Goal: Information Seeking & Learning: Learn about a topic

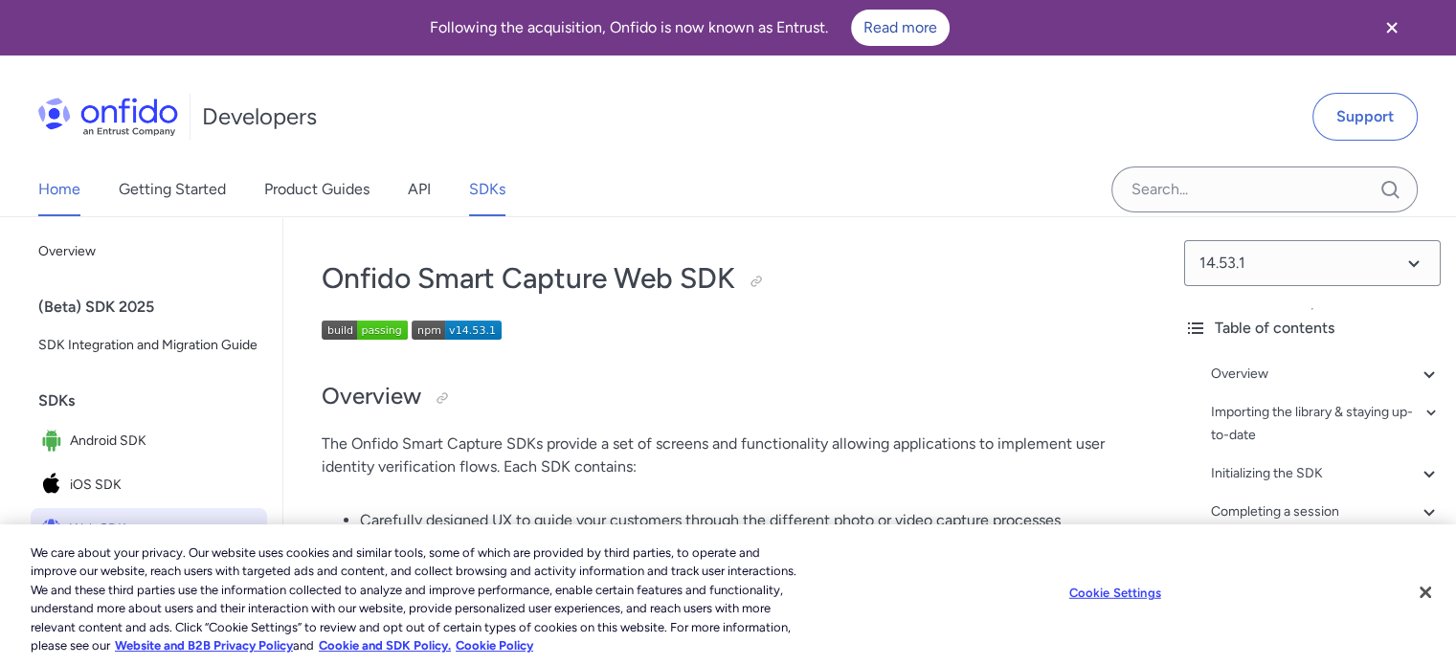
click at [61, 190] on link "Home" at bounding box center [59, 190] width 42 height 54
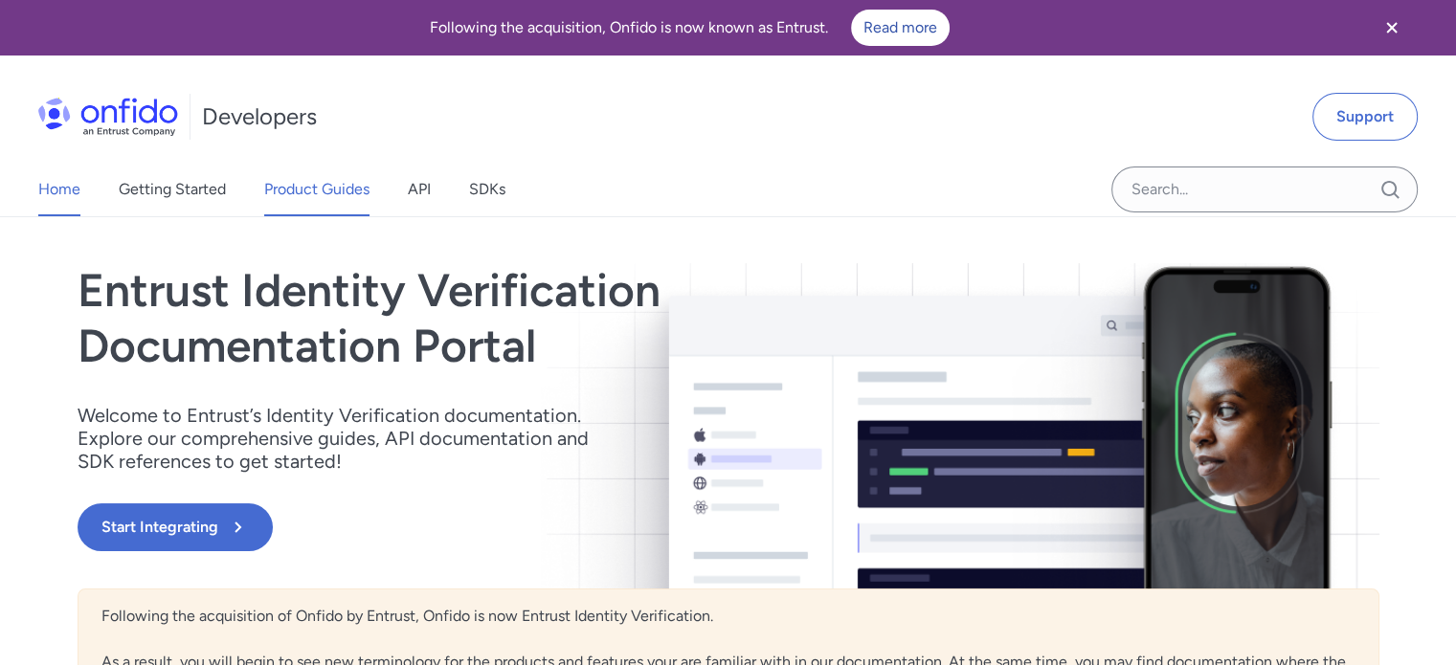
click at [271, 187] on link "Product Guides" at bounding box center [316, 190] width 105 height 54
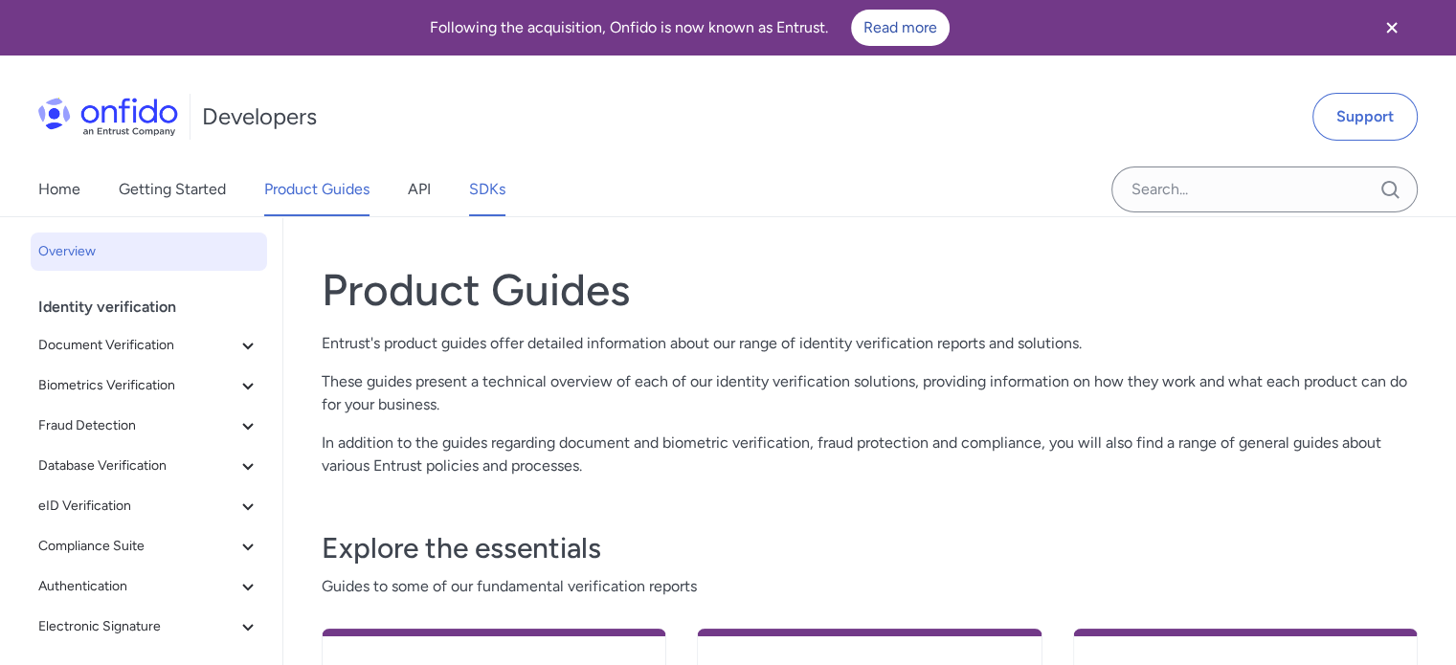
click at [492, 187] on link "SDKs" at bounding box center [487, 190] width 36 height 54
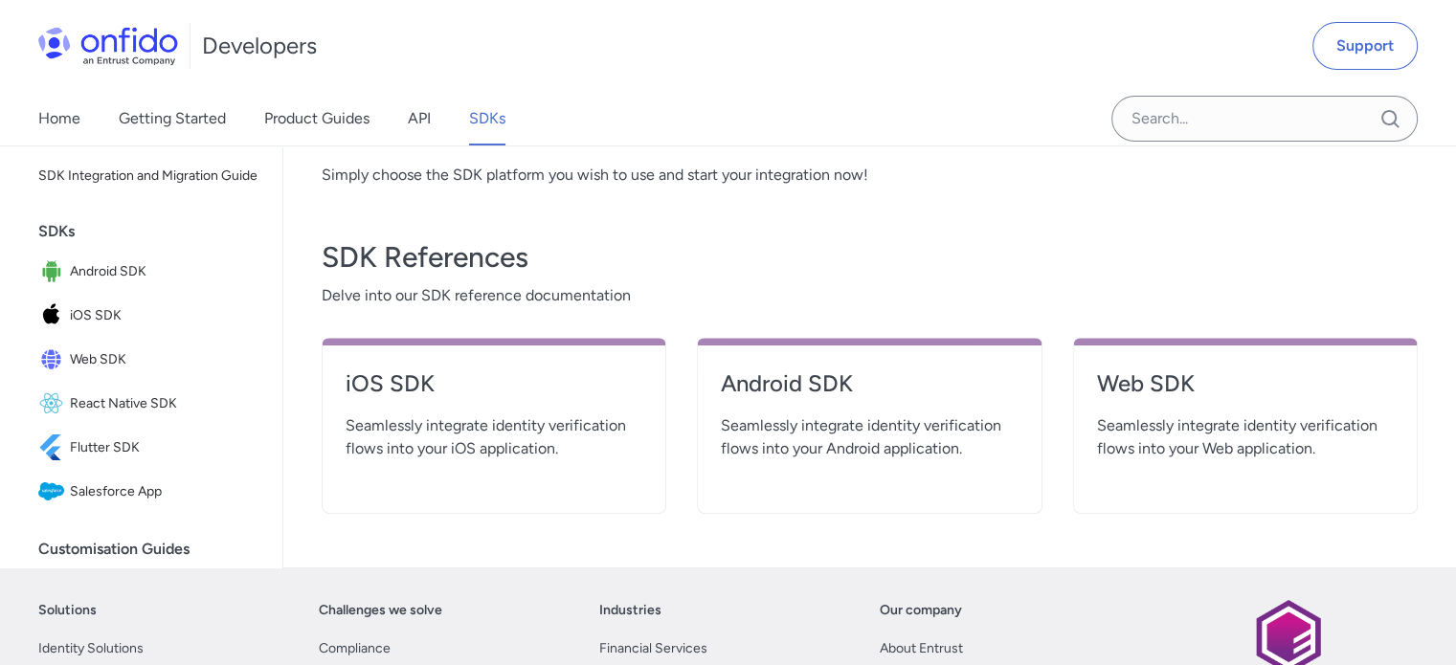
scroll to position [670, 0]
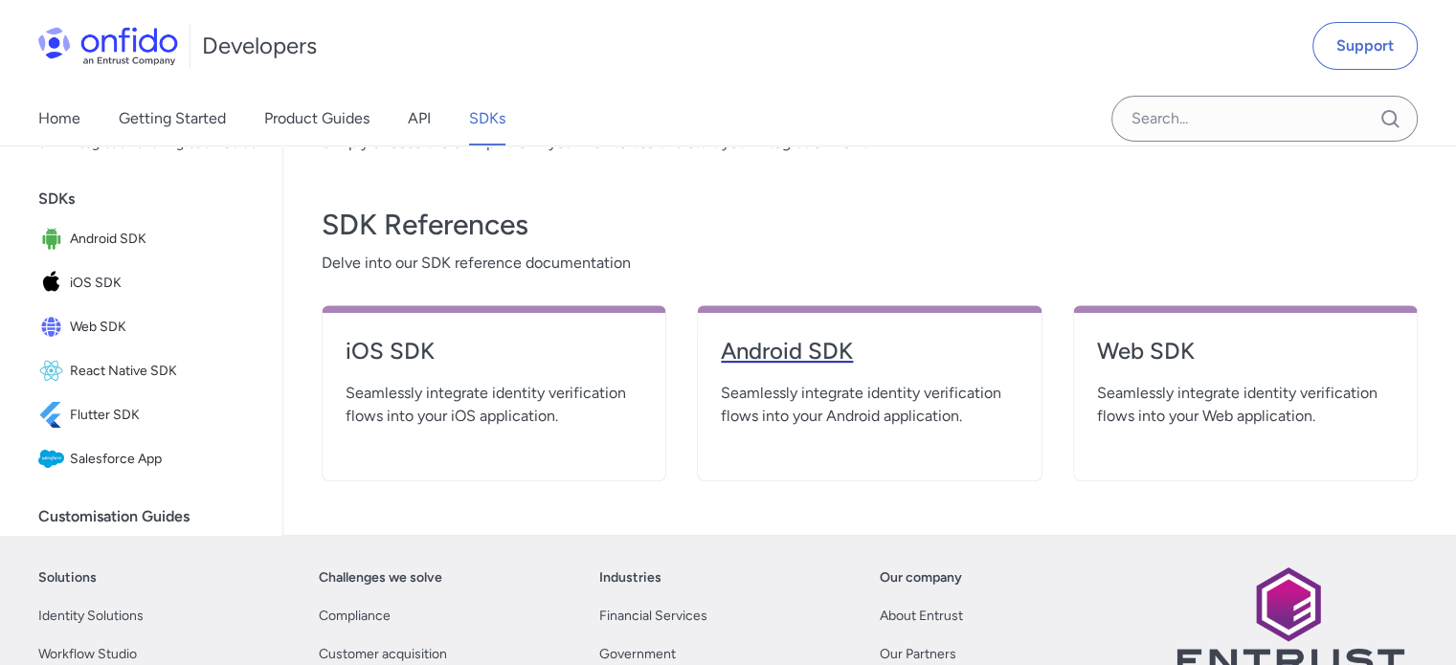
click at [741, 352] on h4 "Android SDK" at bounding box center [869, 351] width 297 height 31
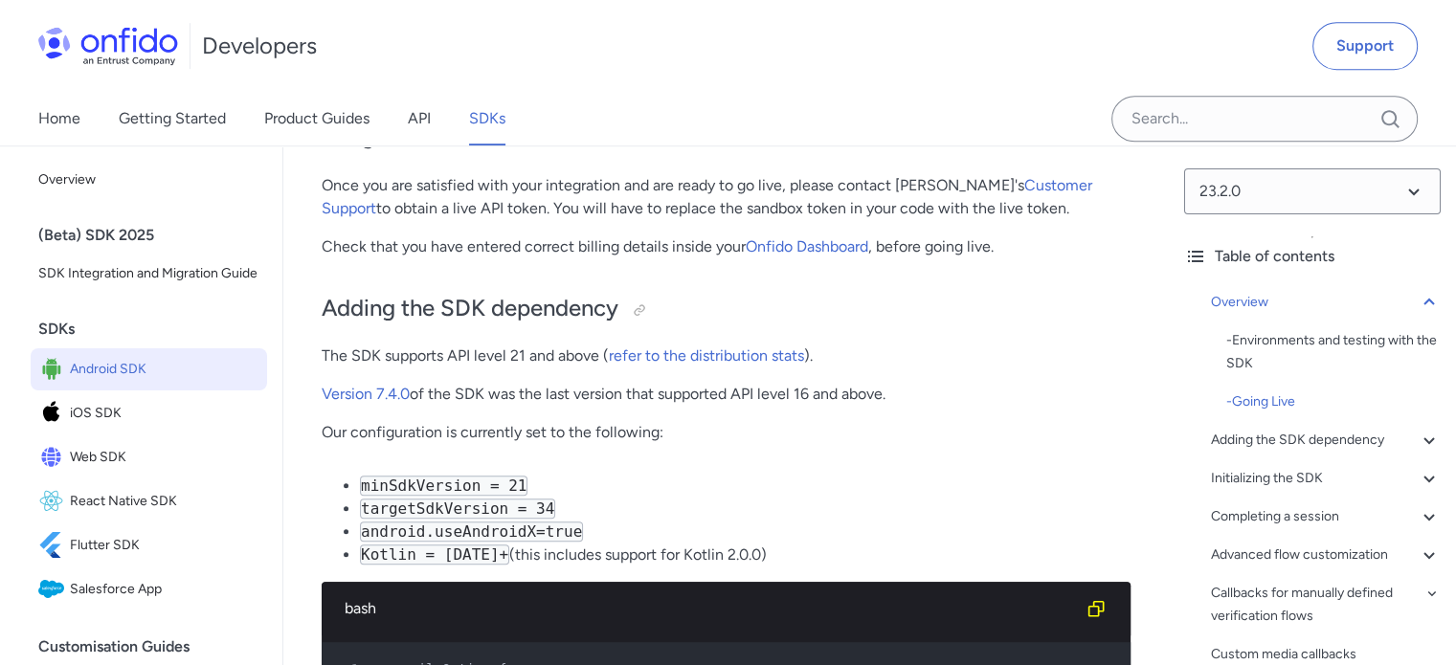
scroll to position [1244, 0]
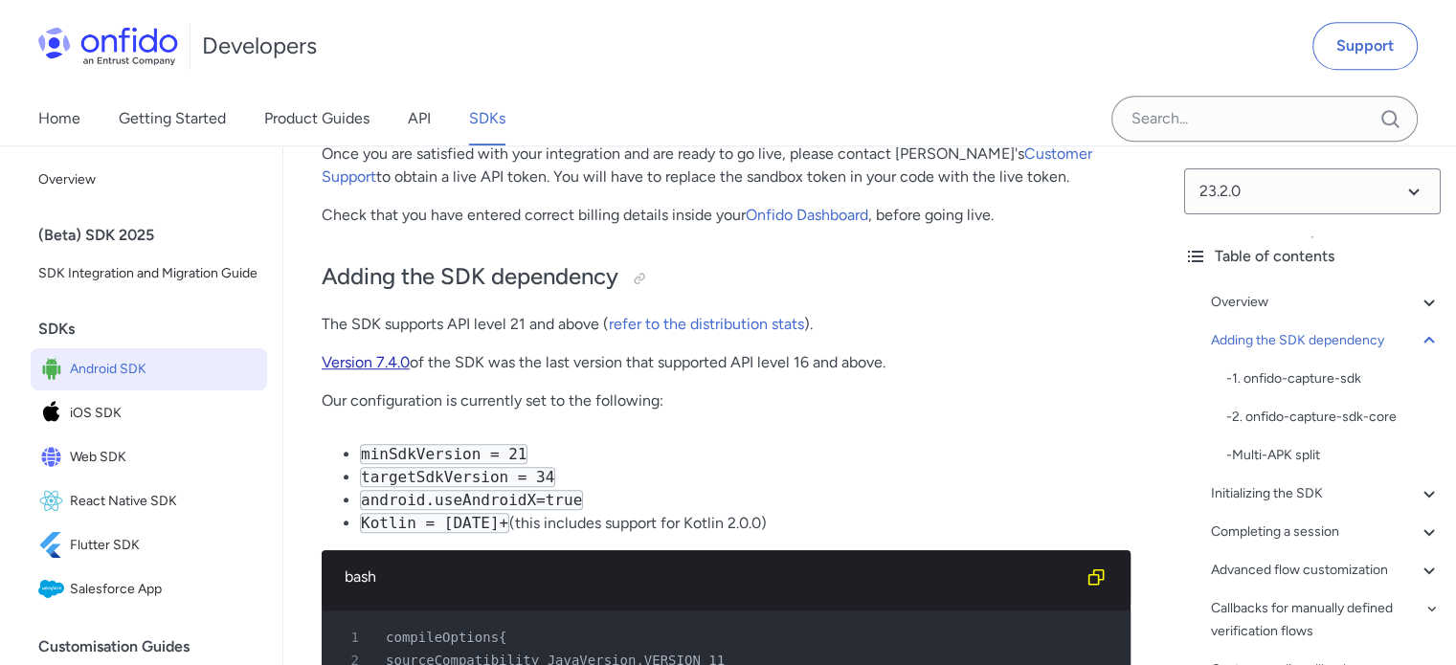
click at [398, 367] on link "Version 7.4.0" at bounding box center [366, 362] width 88 height 18
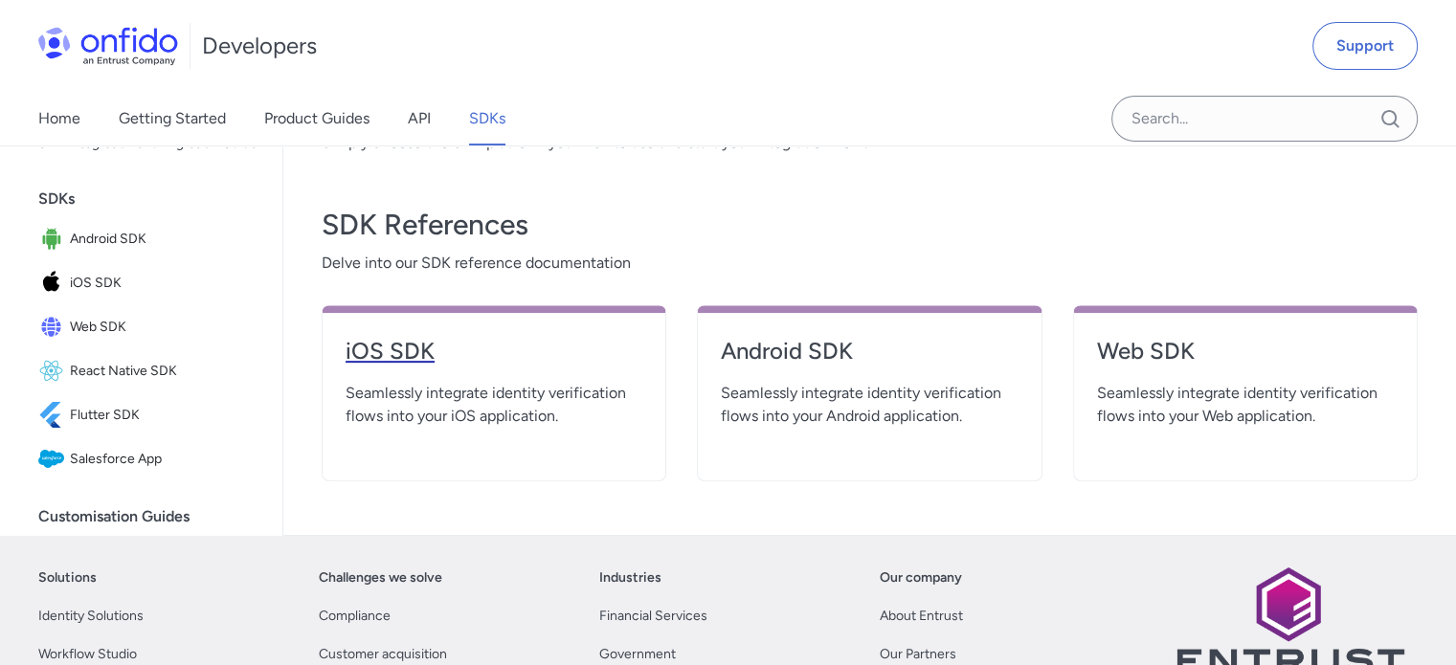
click at [419, 347] on h4 "iOS SDK" at bounding box center [494, 351] width 297 height 31
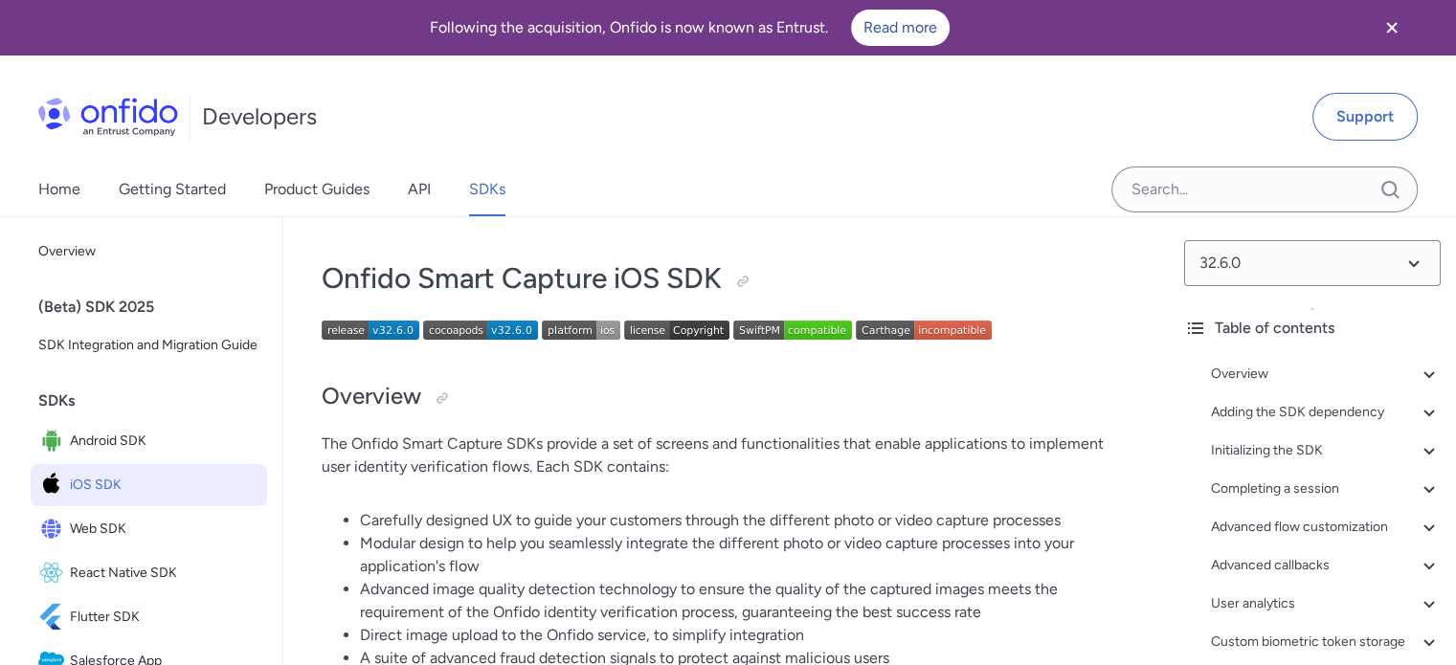
click at [379, 328] on img at bounding box center [371, 330] width 98 height 19
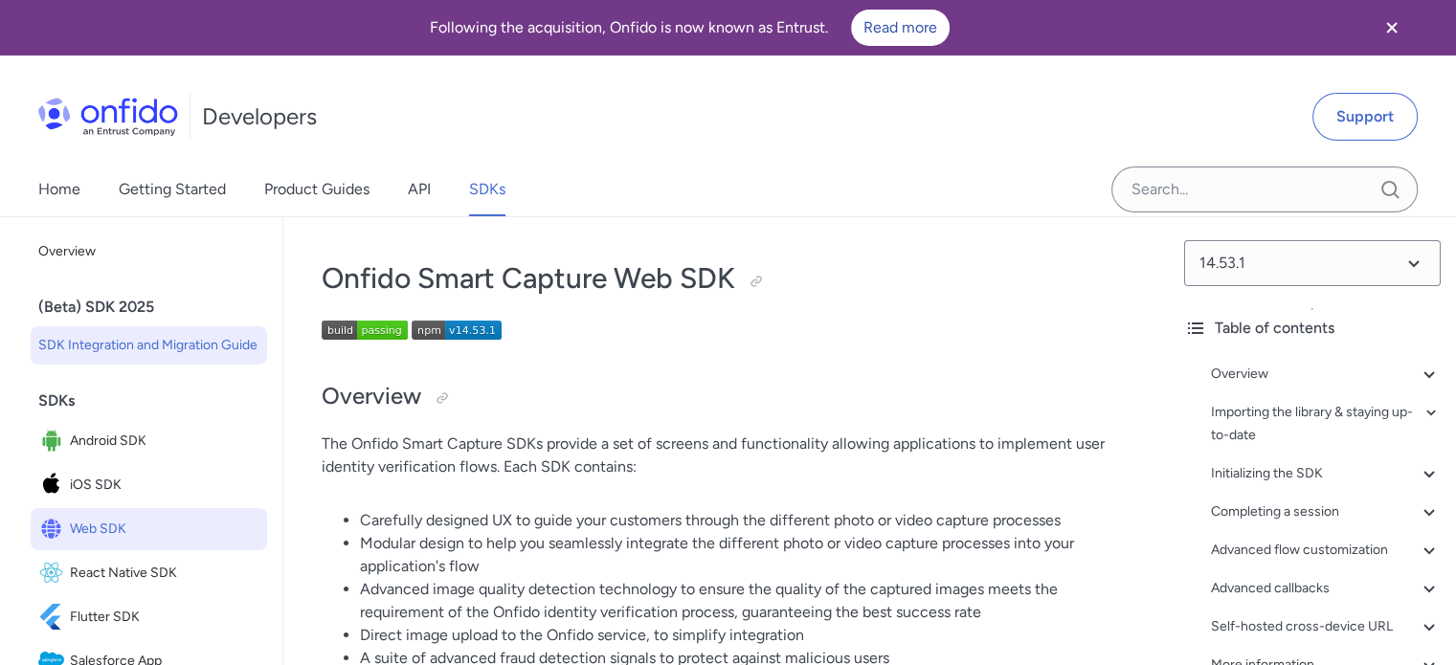
drag, startPoint x: 484, startPoint y: 194, endPoint x: 174, endPoint y: 351, distance: 347.6
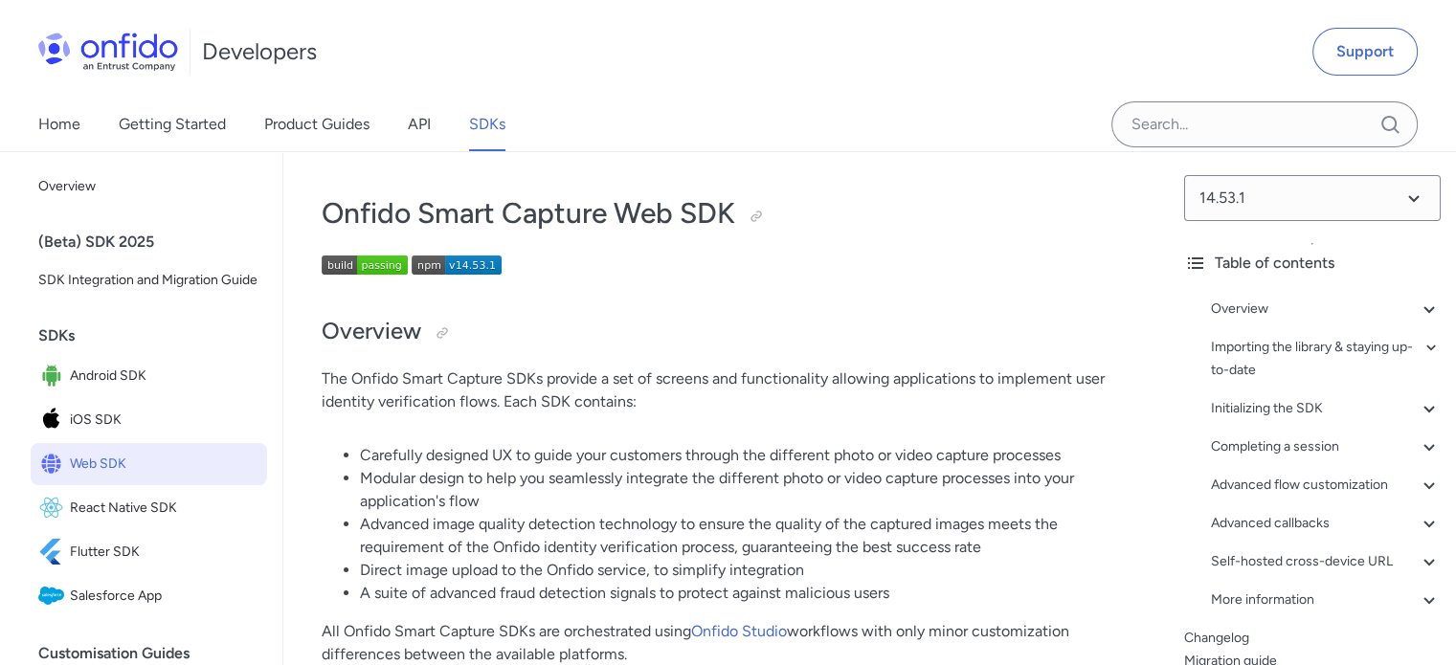
scroll to position [96, 0]
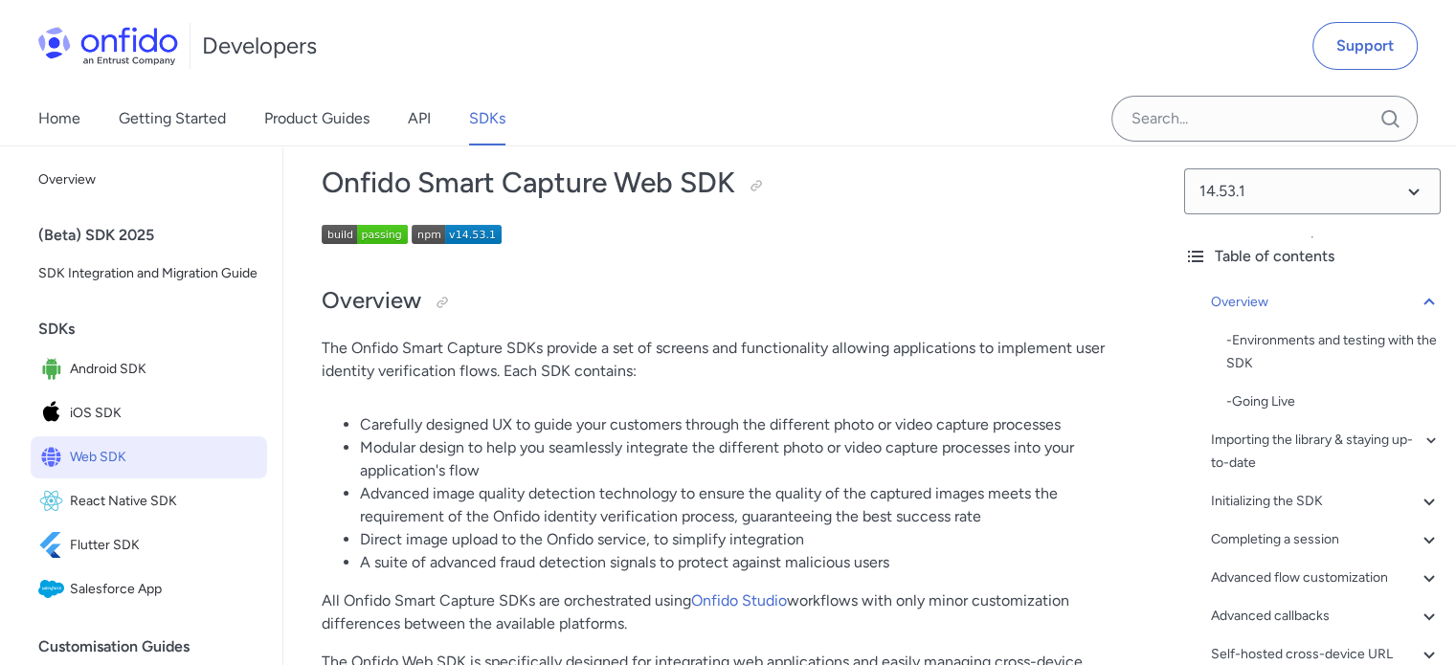
click at [484, 237] on img at bounding box center [457, 234] width 90 height 19
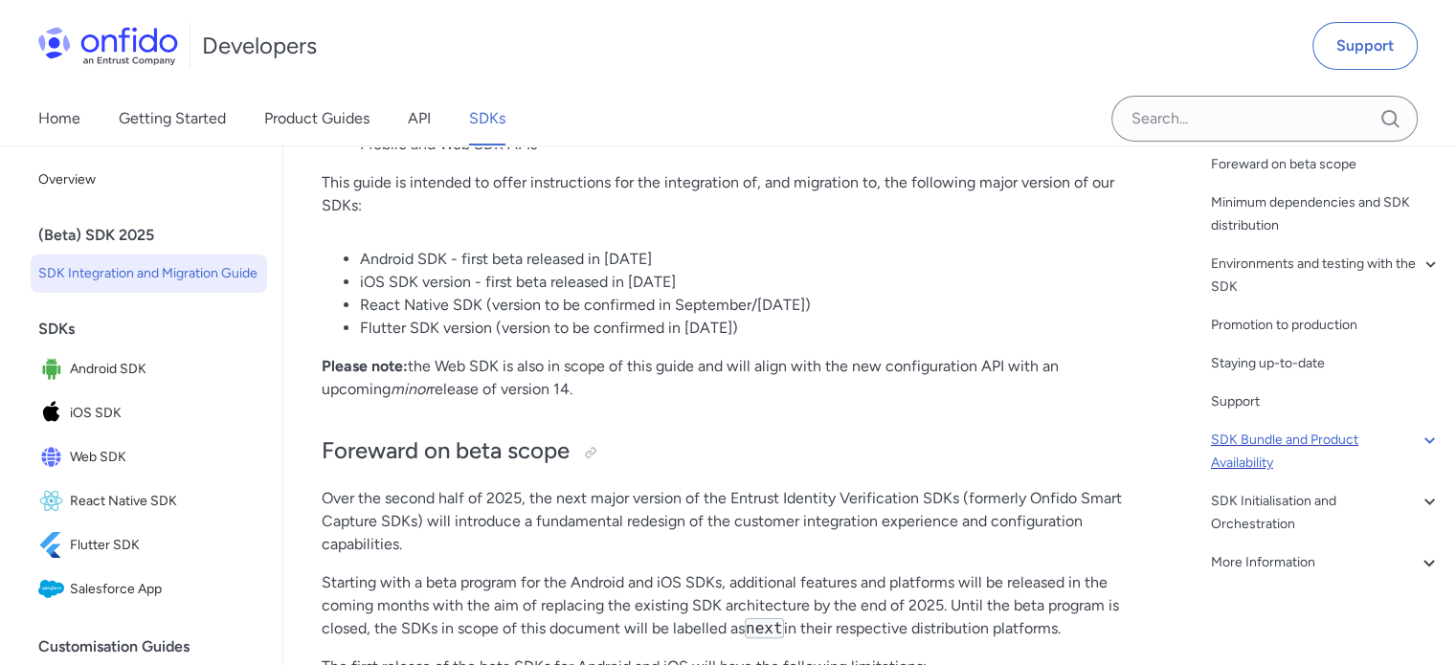
scroll to position [383, 0]
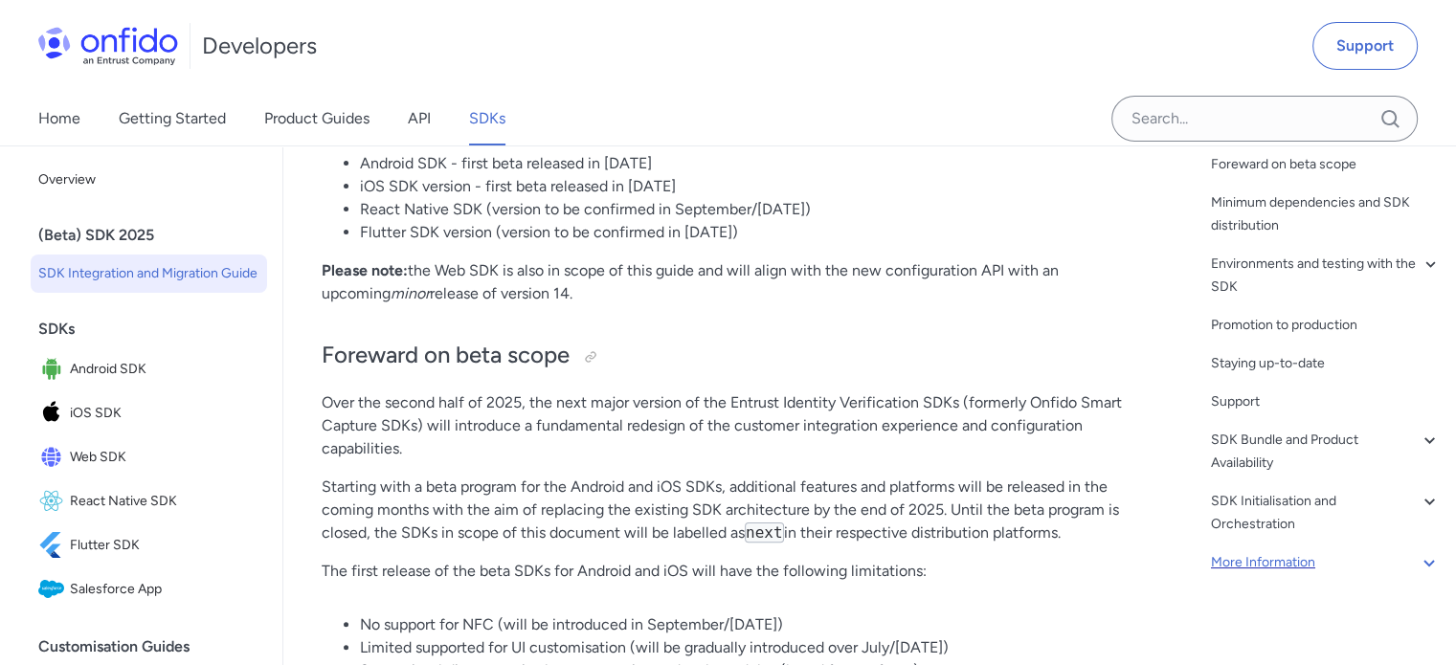
click at [1228, 561] on div "More Information" at bounding box center [1326, 562] width 230 height 23
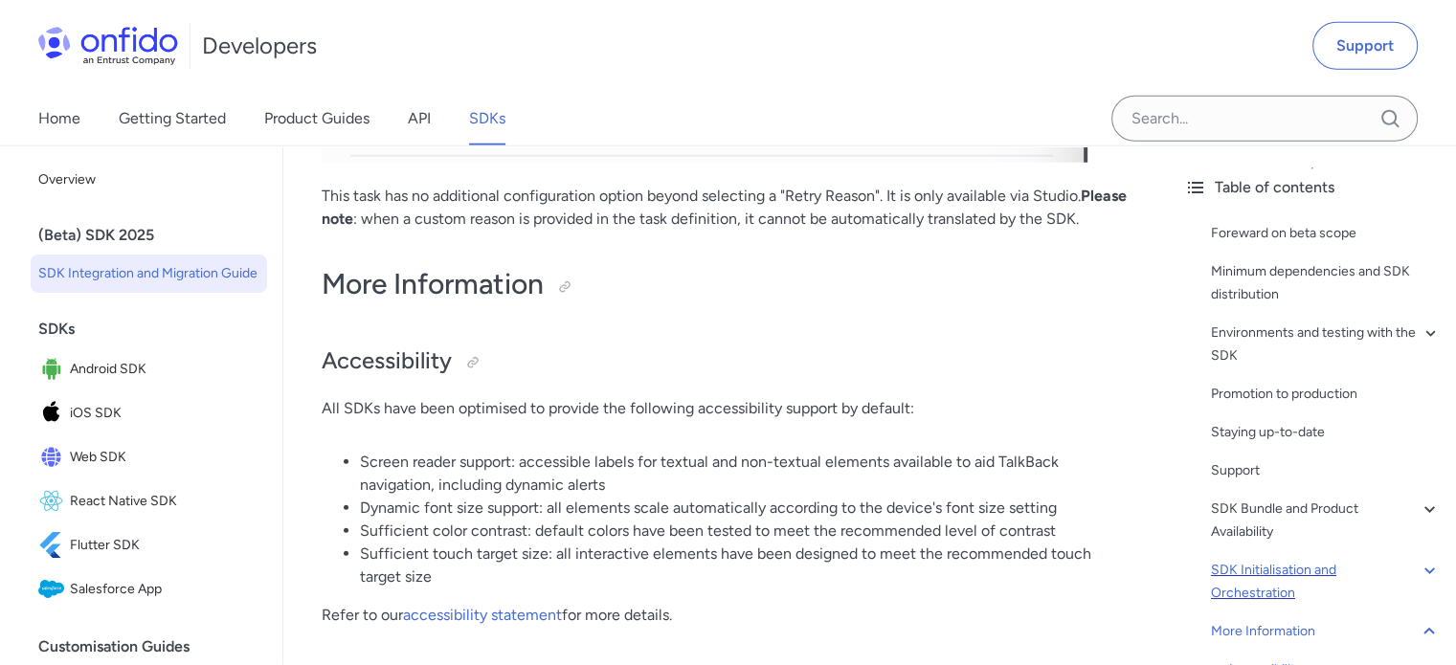
click at [1228, 562] on div "SDK Initialisation and Orchestration" at bounding box center [1326, 582] width 230 height 46
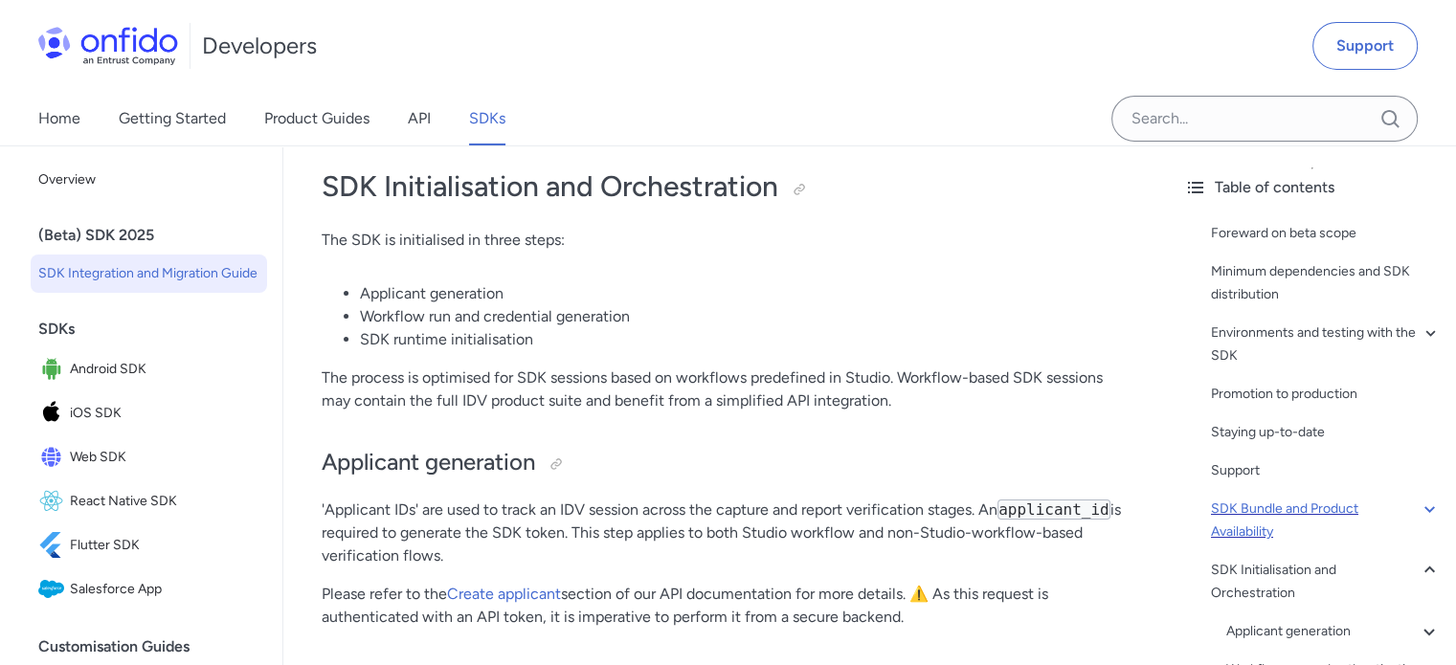
click at [1247, 511] on div "SDK Bundle and Product Availability" at bounding box center [1326, 521] width 230 height 46
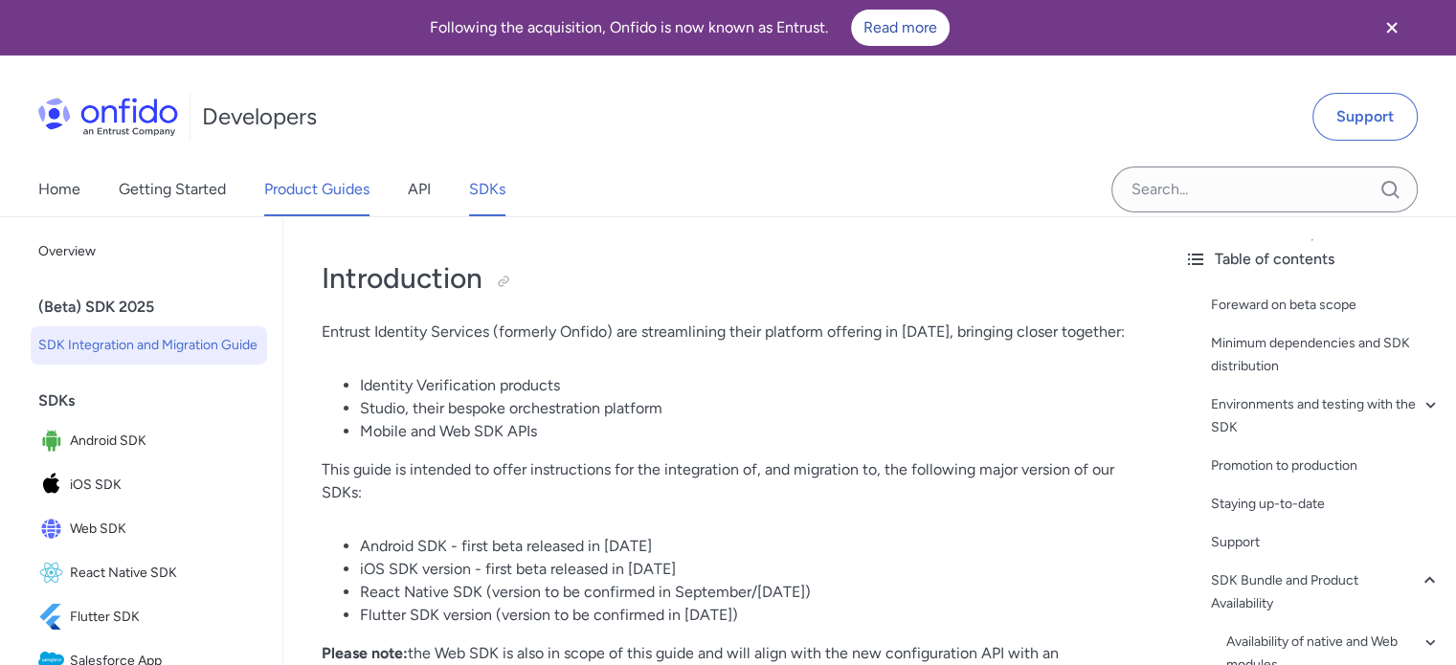
click at [302, 195] on link "Product Guides" at bounding box center [316, 190] width 105 height 54
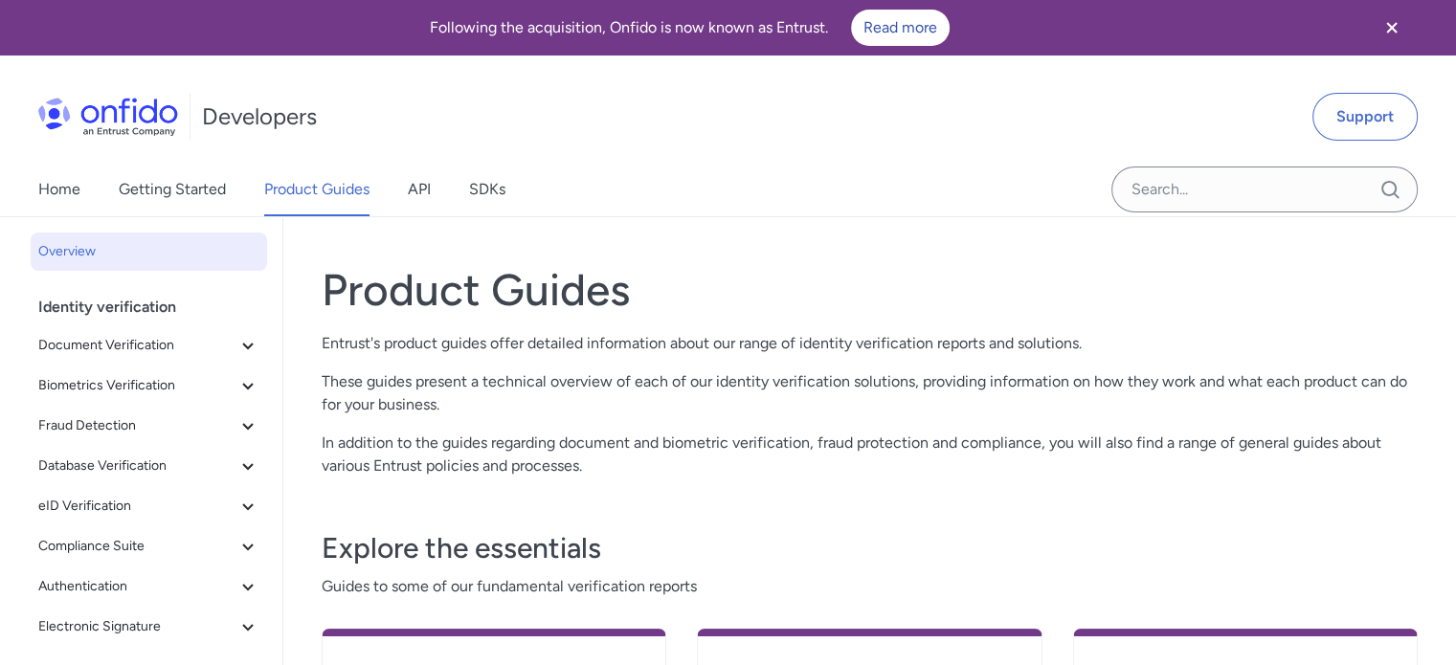
click at [99, 306] on div "Identity verification" at bounding box center [156, 307] width 236 height 38
click at [107, 349] on span "Document Verification" at bounding box center [137, 345] width 198 height 23
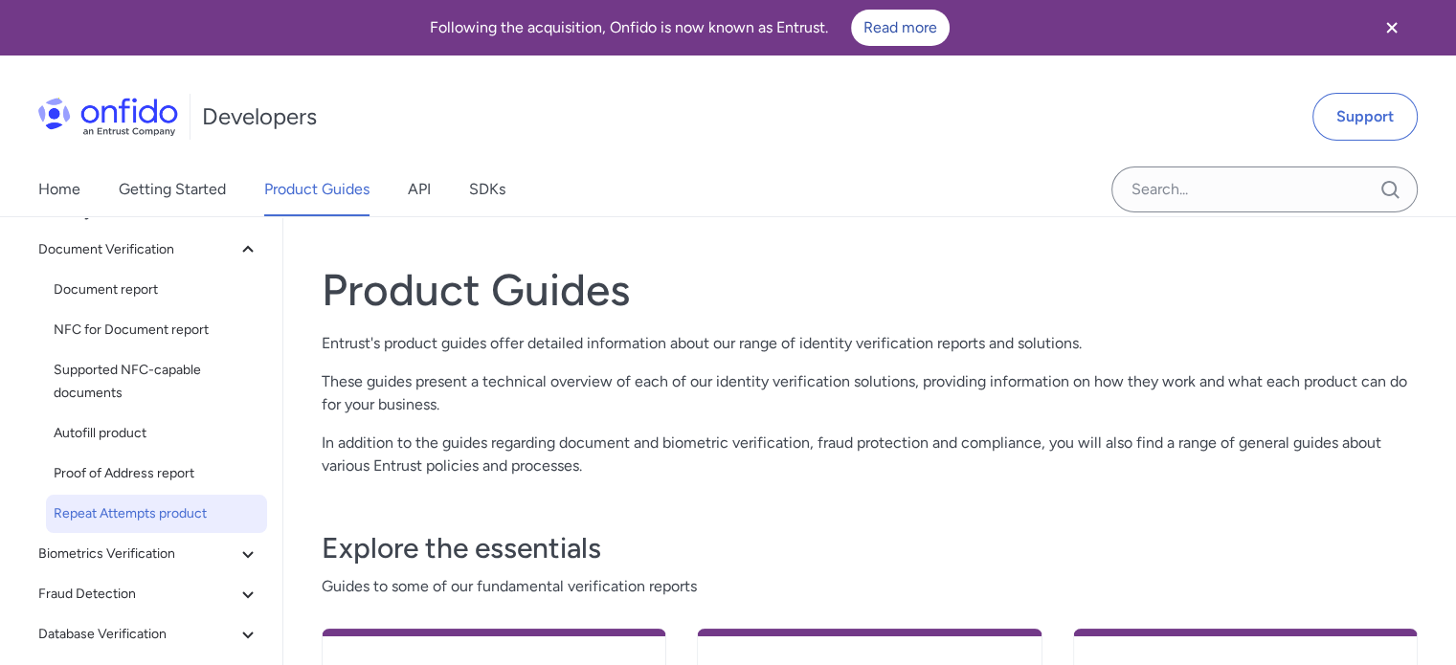
scroll to position [191, 0]
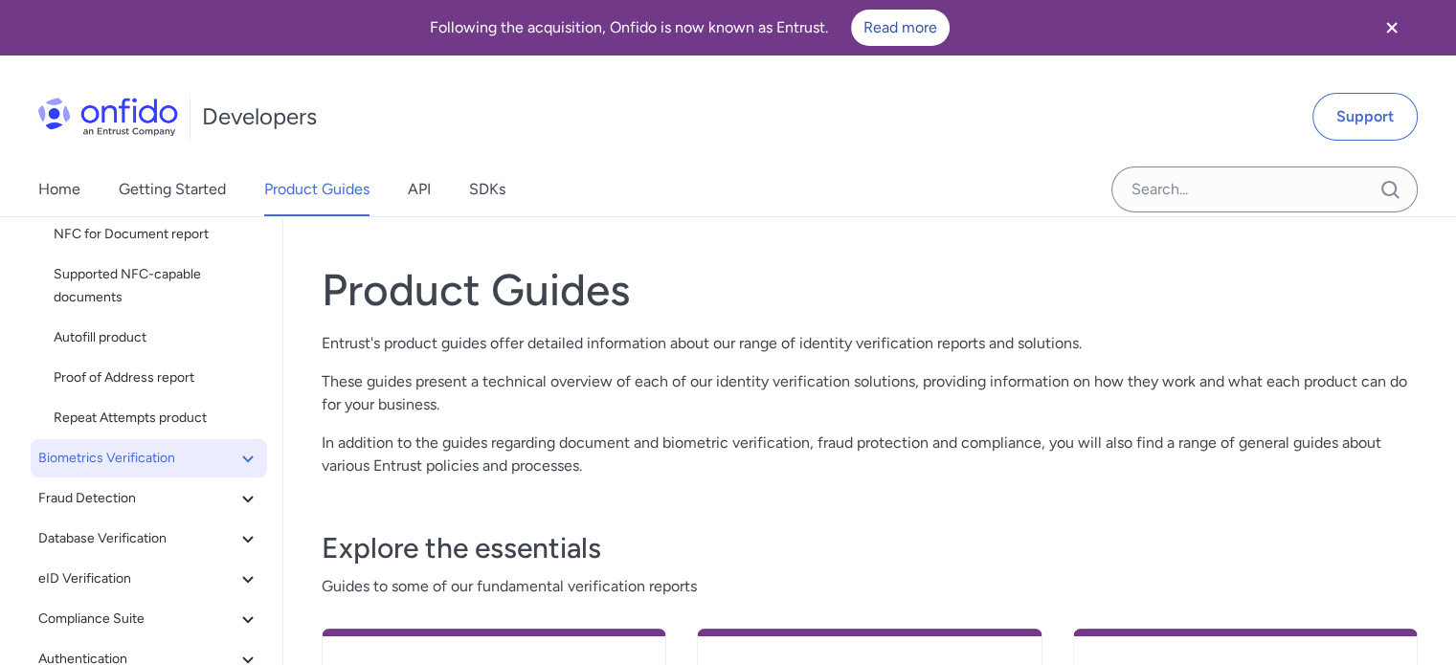
click at [80, 460] on span "Biometrics Verification" at bounding box center [137, 458] width 198 height 23
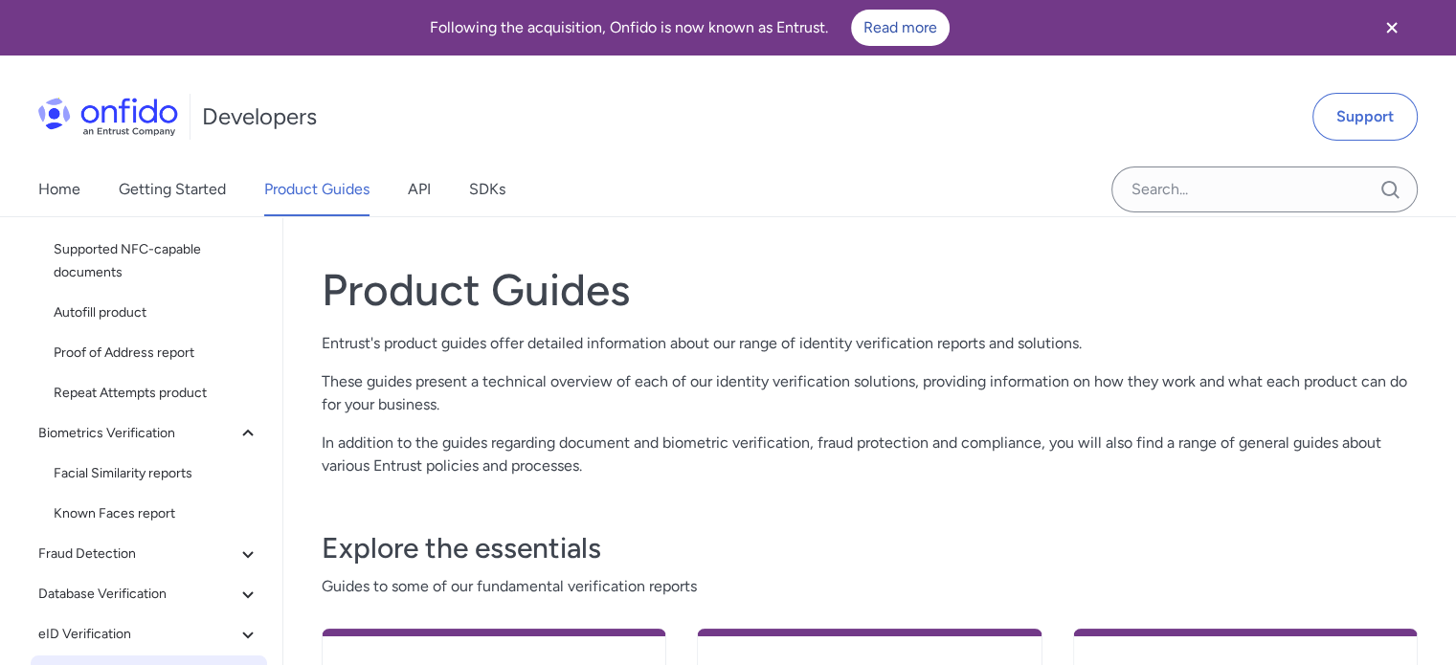
scroll to position [0, 0]
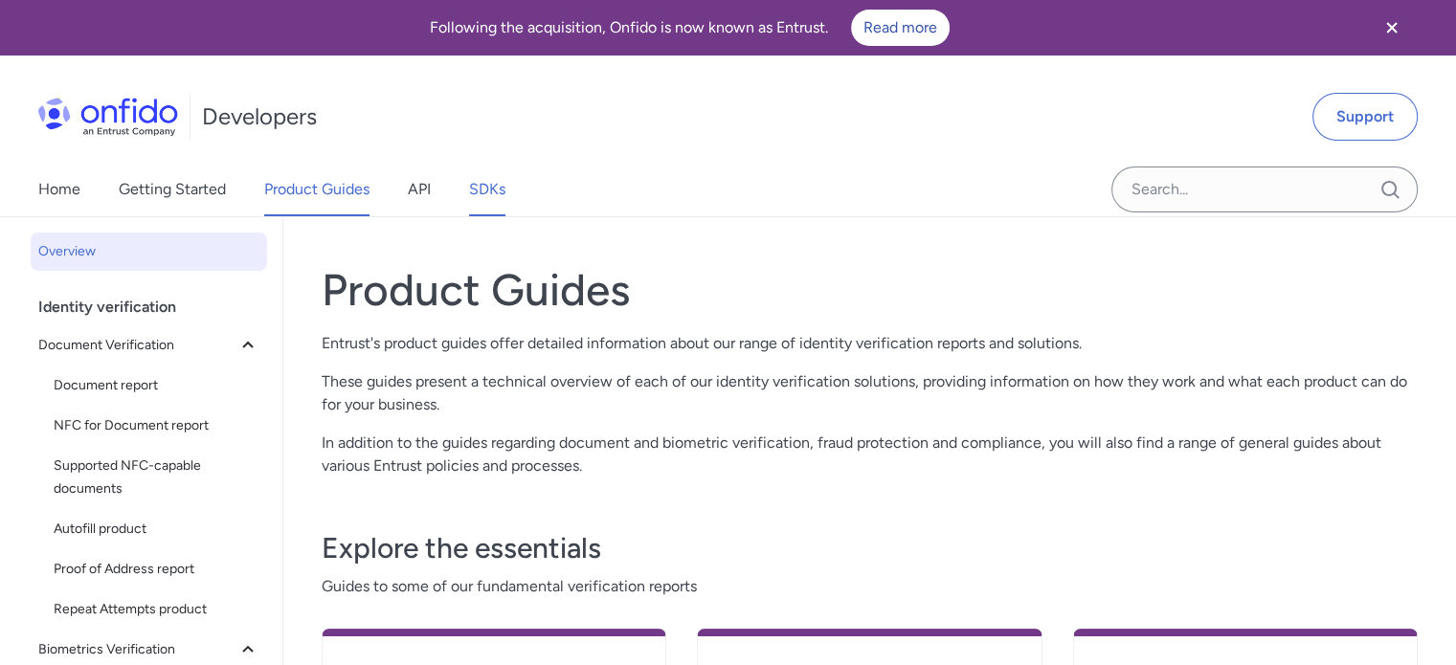
click at [494, 184] on link "SDKs" at bounding box center [487, 190] width 36 height 54
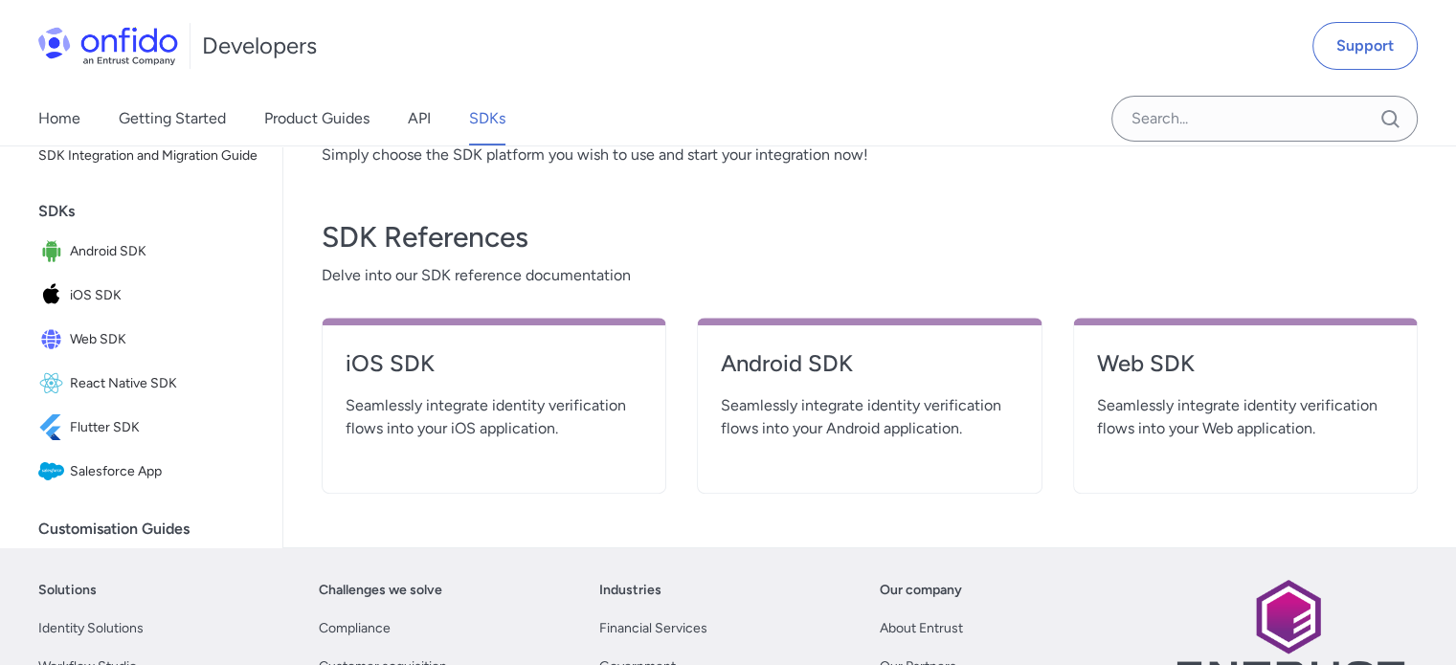
scroll to position [670, 0]
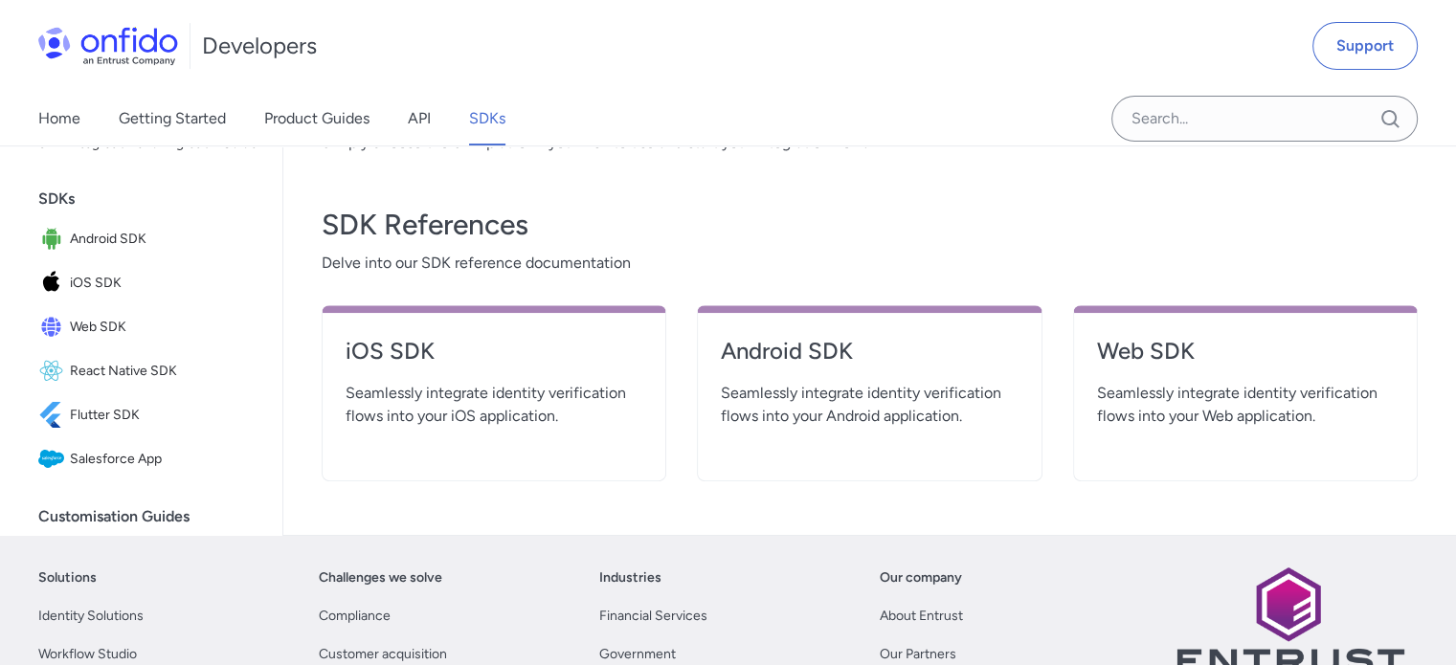
click at [765, 416] on span "Seamlessly integrate identity verification flows into your Android application." at bounding box center [869, 405] width 297 height 46
click at [764, 354] on h4 "Android SDK" at bounding box center [869, 351] width 297 height 31
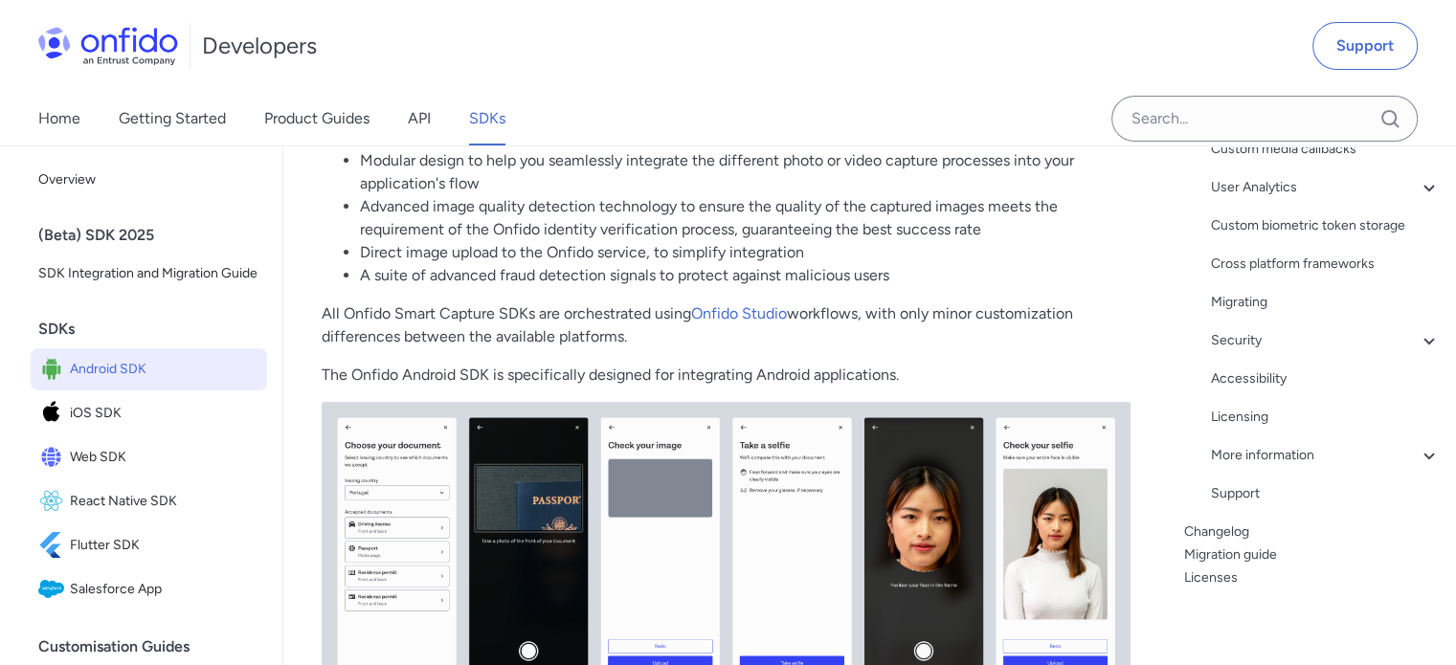
scroll to position [505, 0]
click at [1221, 537] on link "Changelog" at bounding box center [1312, 532] width 257 height 23
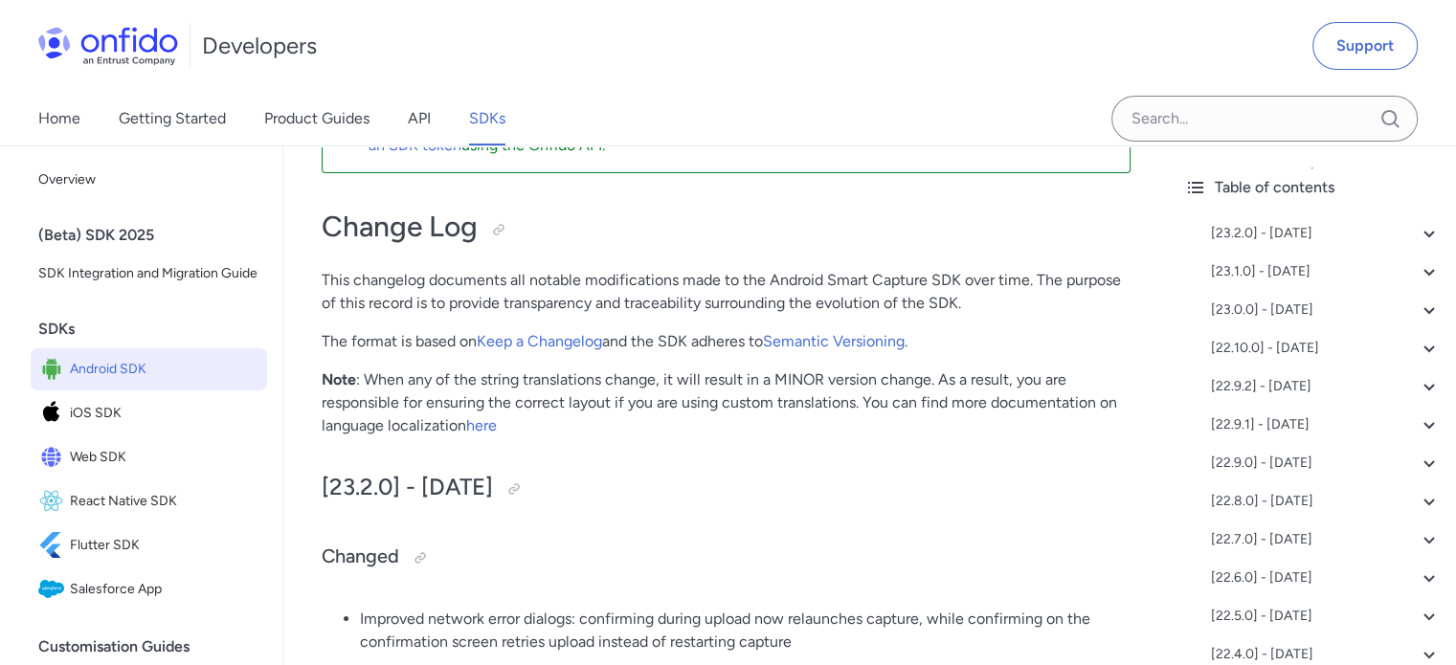
scroll to position [96, 0]
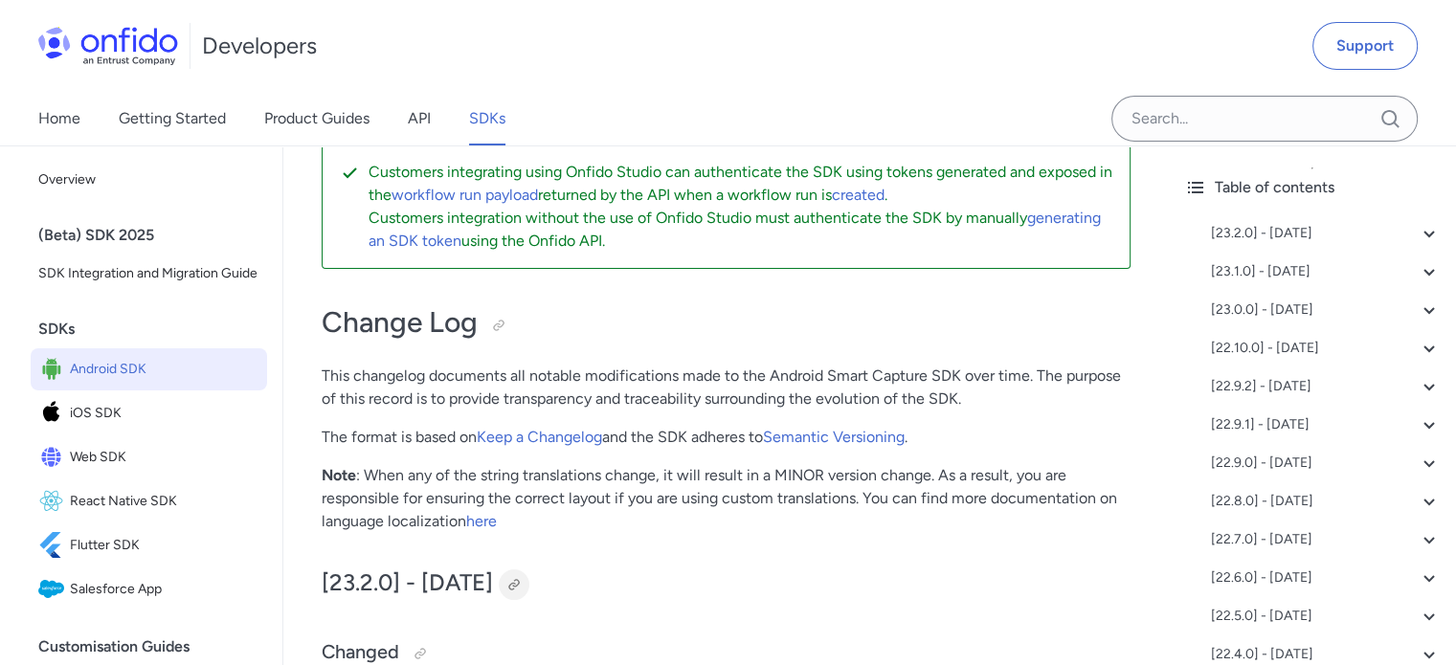
click at [522, 582] on div at bounding box center [513, 584] width 15 height 15
click at [106, 427] on span "iOS SDK" at bounding box center [165, 413] width 190 height 27
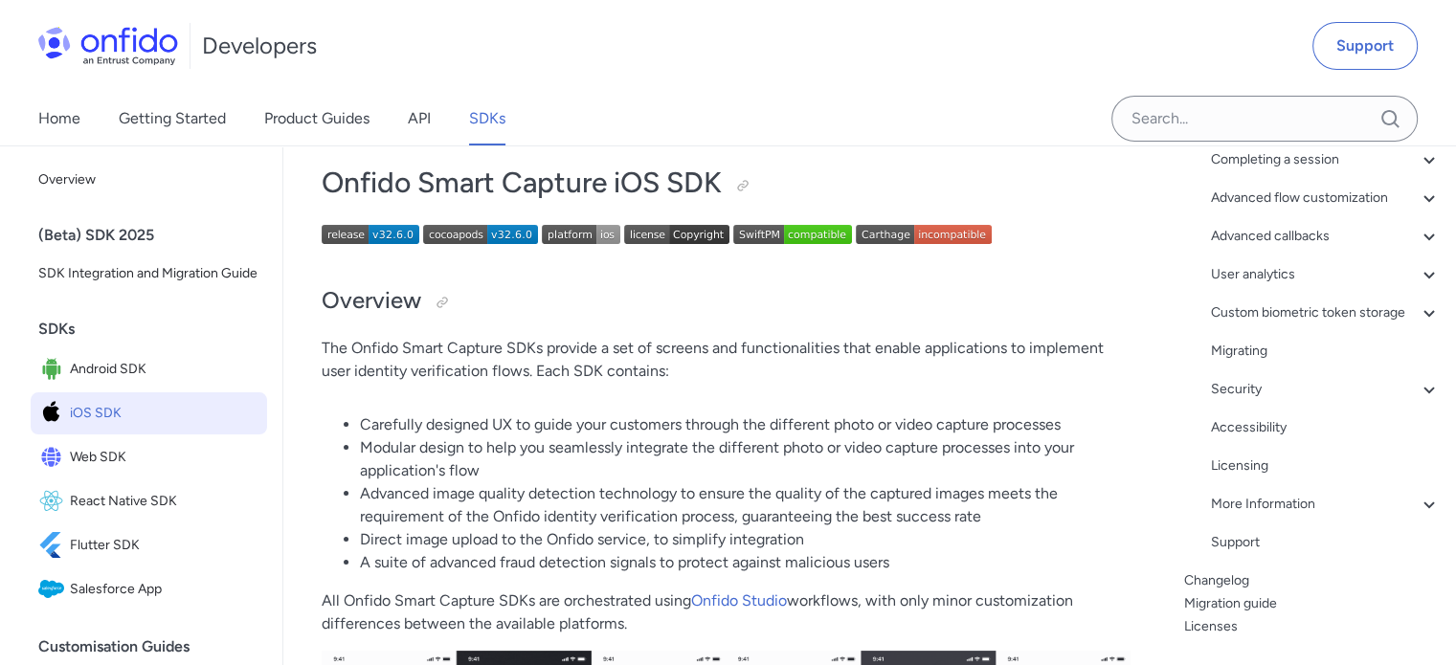
scroll to position [429, 0]
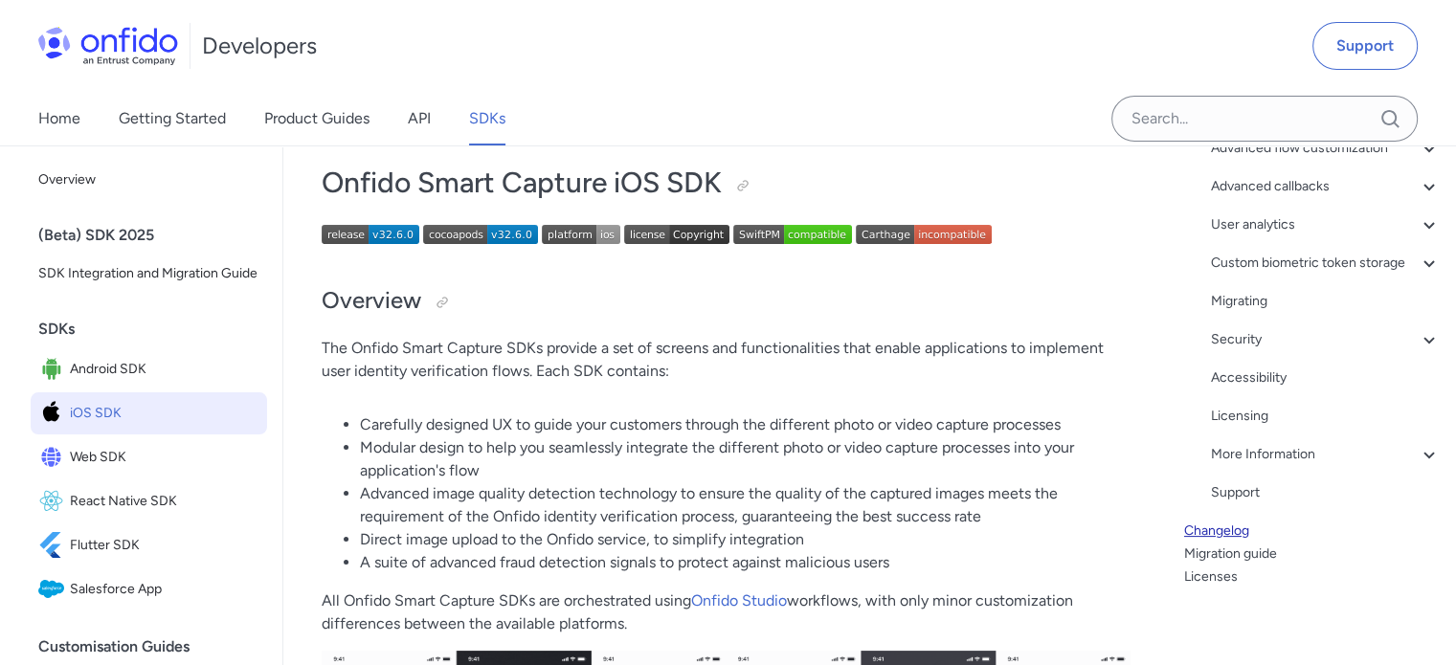
click at [1209, 531] on link "Changelog" at bounding box center [1312, 531] width 257 height 23
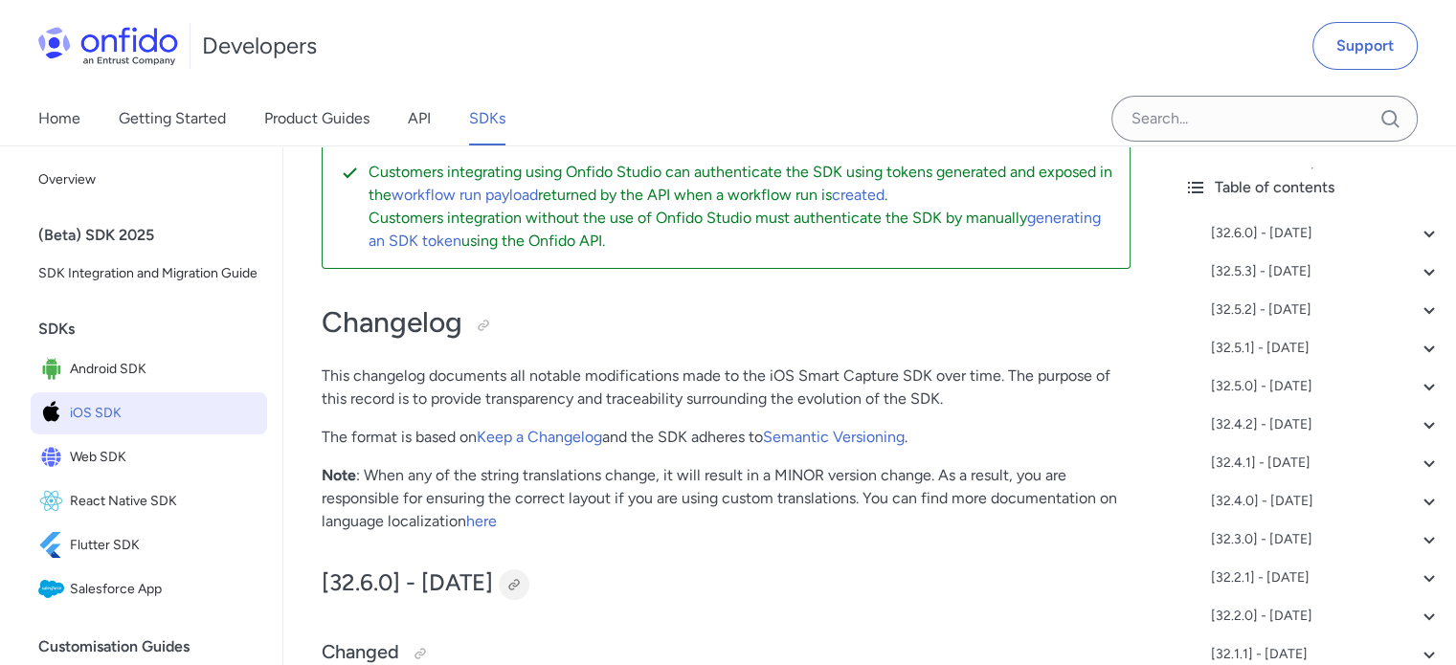
click at [522, 580] on div at bounding box center [513, 584] width 15 height 15
click at [114, 471] on span "Web SDK" at bounding box center [165, 457] width 190 height 27
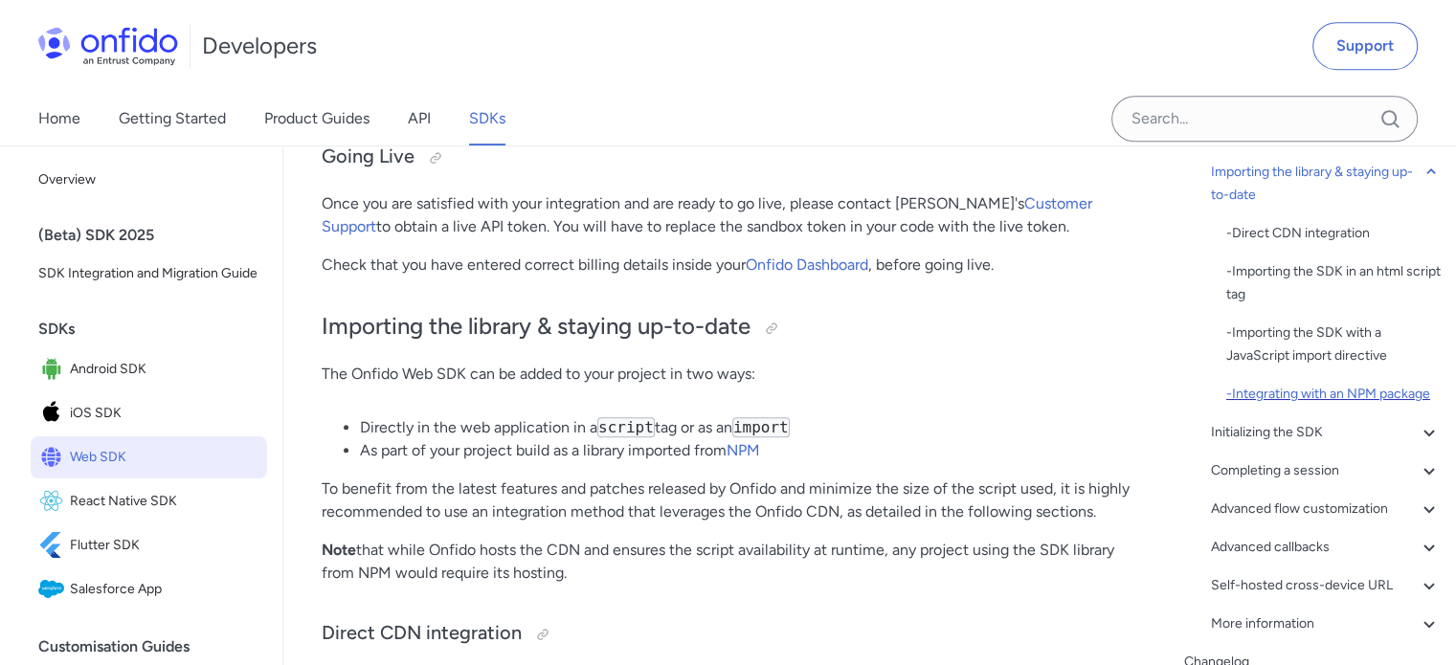
scroll to position [299, 0]
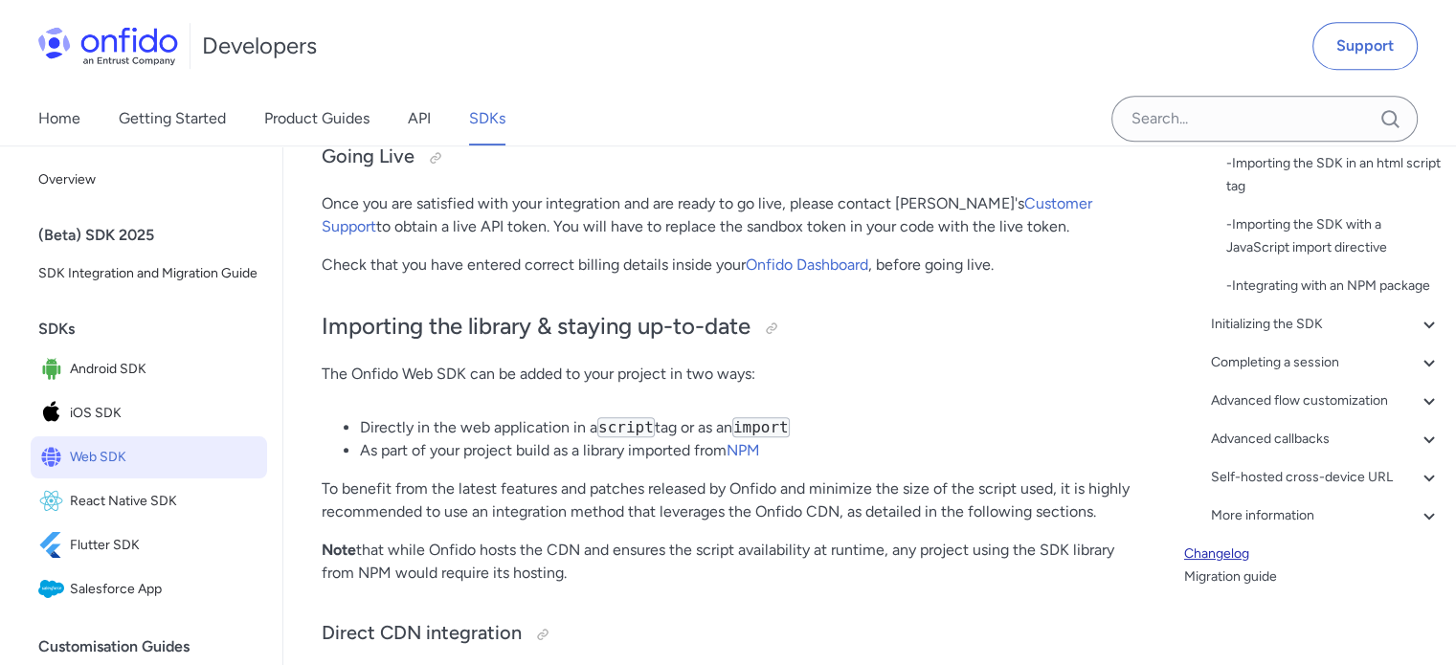
click at [1241, 555] on link "Changelog" at bounding box center [1312, 554] width 257 height 23
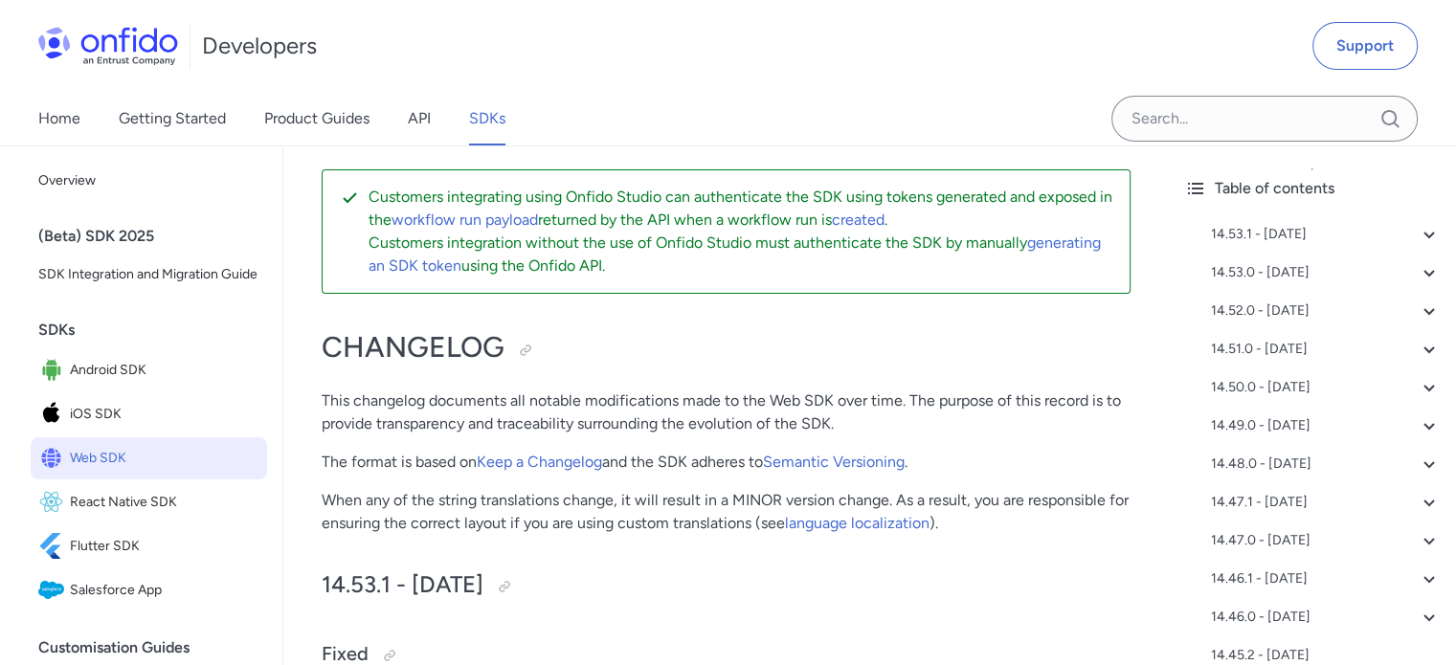
scroll to position [191, 0]
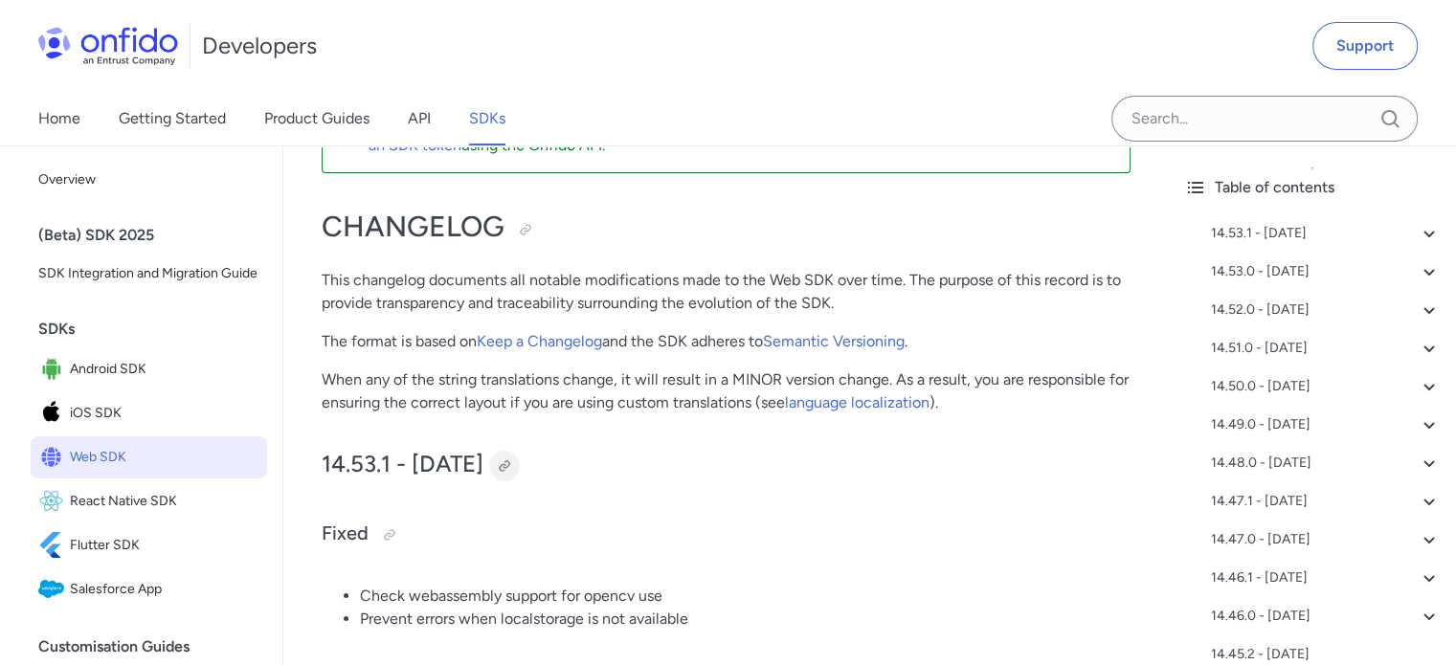
click at [512, 462] on div at bounding box center [504, 466] width 15 height 15
click at [82, 471] on span "Web SDK" at bounding box center [165, 457] width 190 height 27
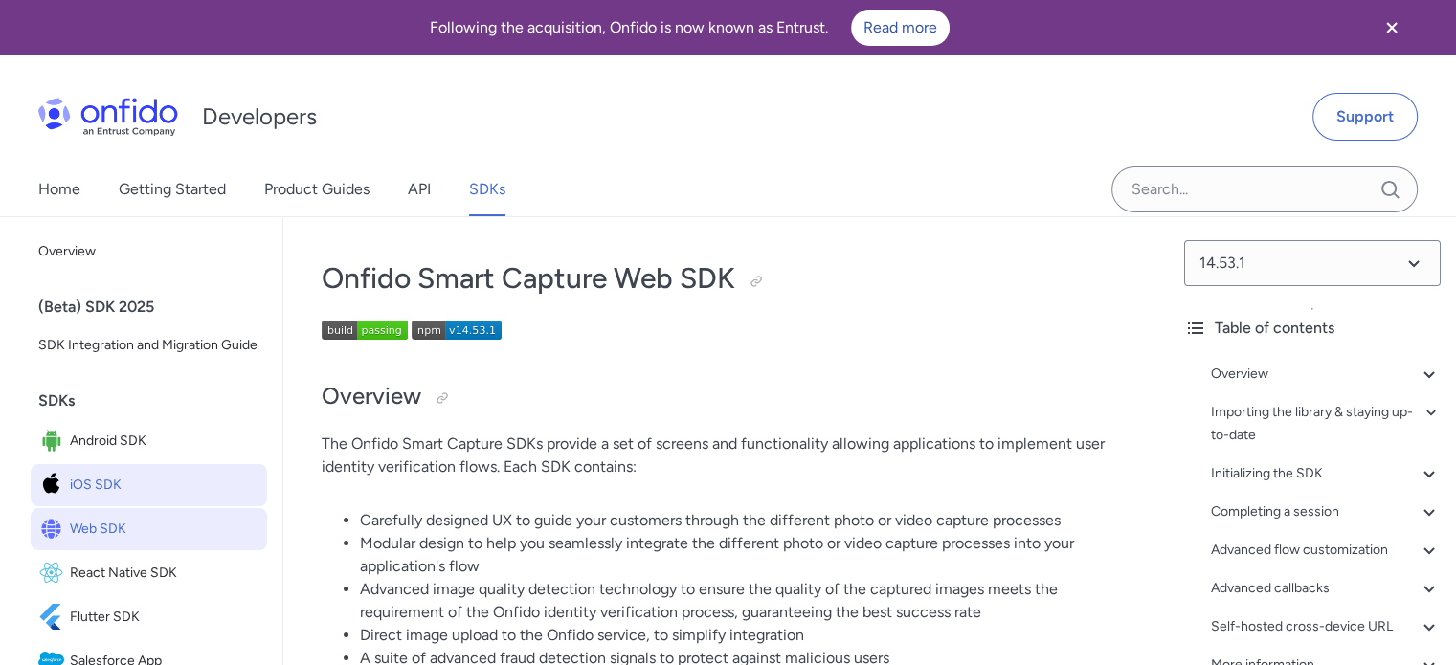
click at [94, 499] on span "iOS SDK" at bounding box center [165, 485] width 190 height 27
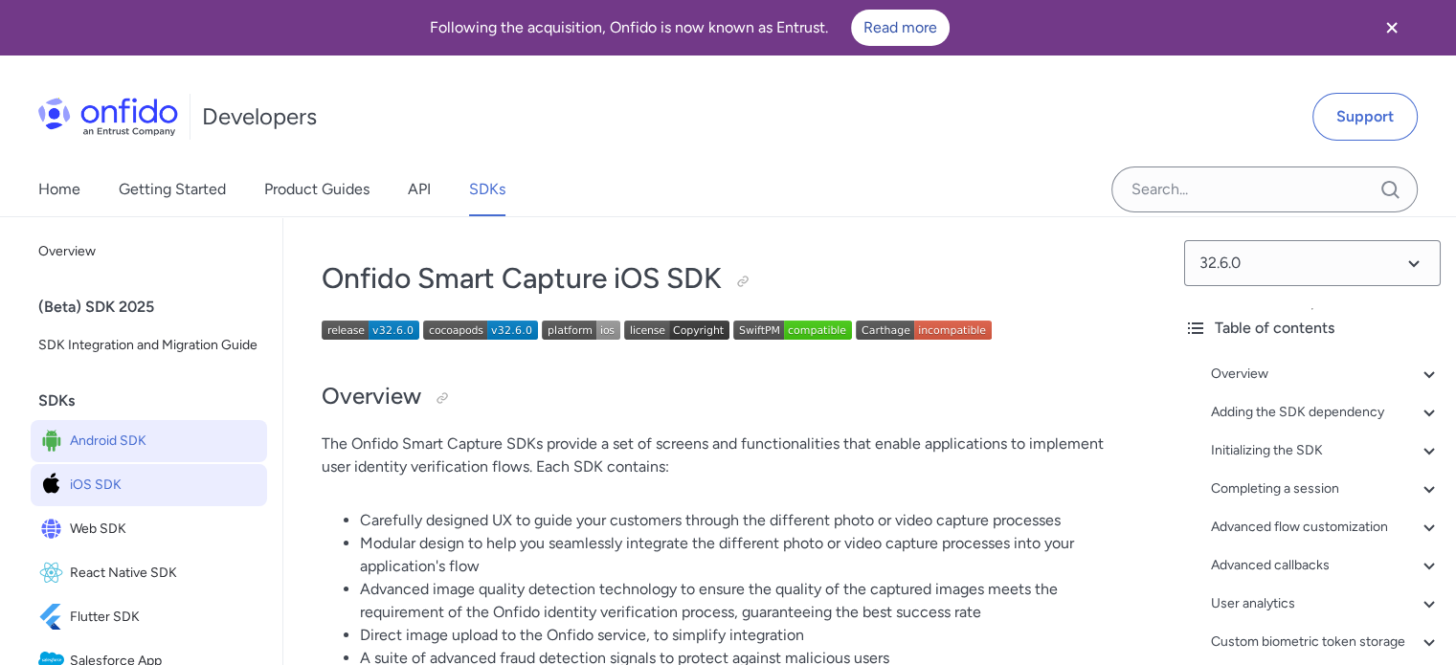
click at [121, 455] on span "Android SDK" at bounding box center [165, 441] width 190 height 27
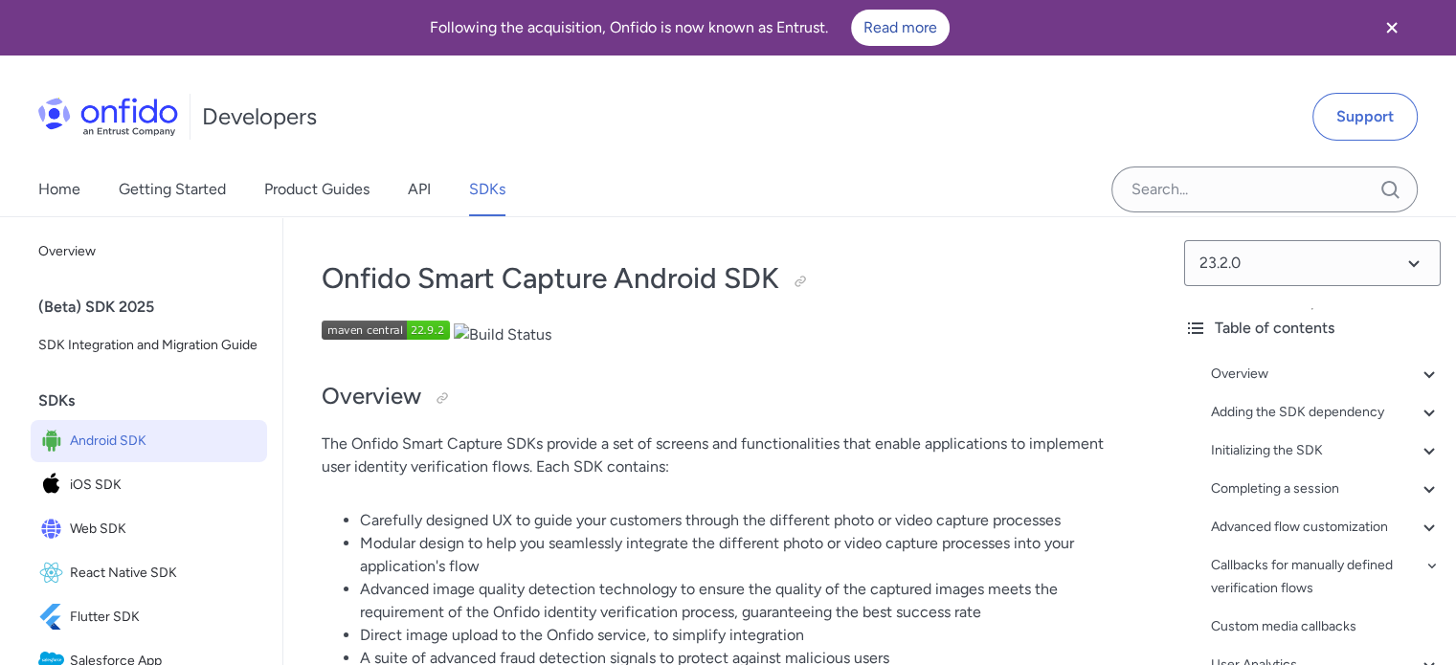
click at [477, 189] on link "SDKs" at bounding box center [487, 190] width 36 height 54
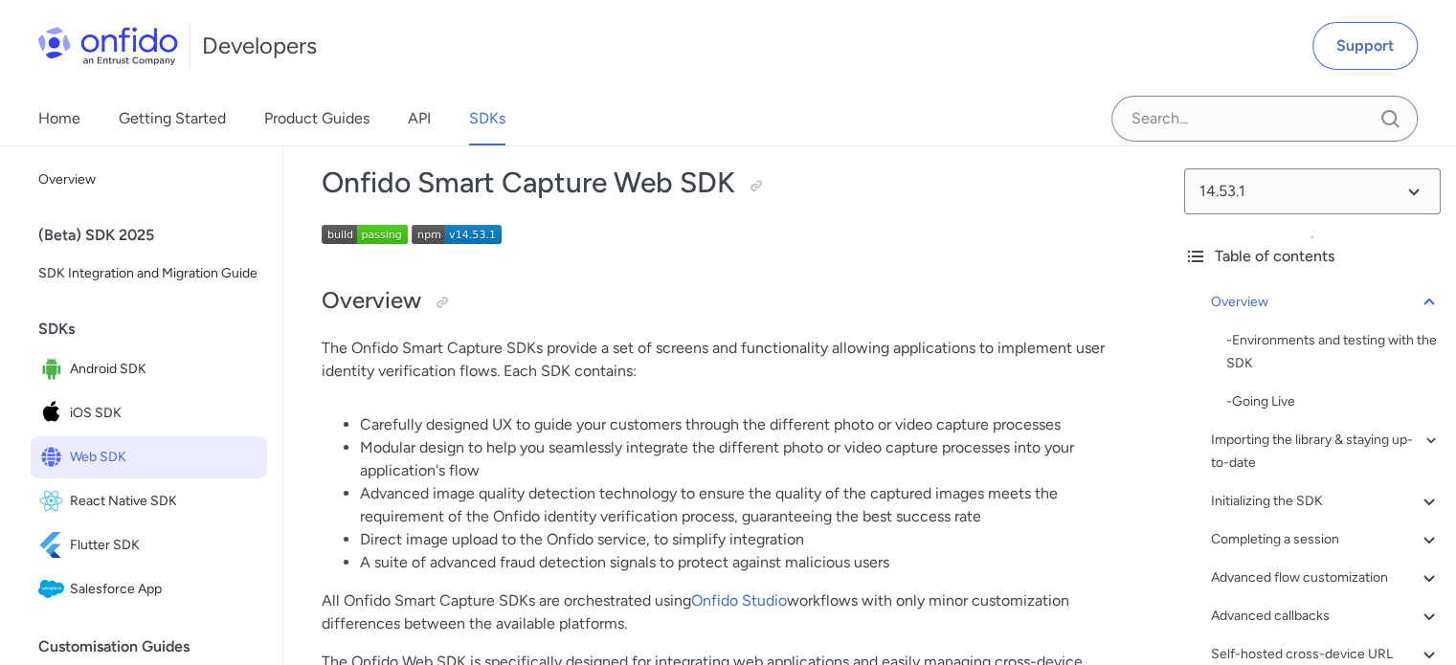
click at [371, 238] on img at bounding box center [365, 234] width 86 height 19
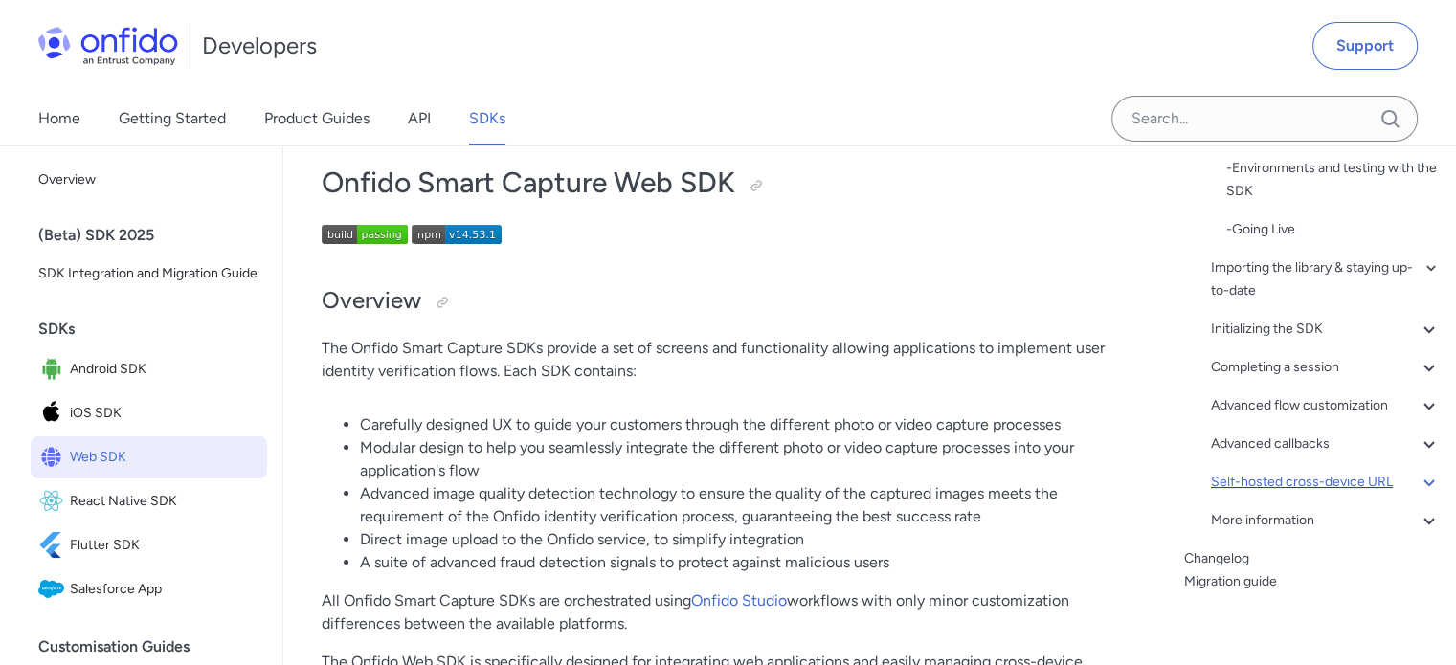
scroll to position [176, 0]
click at [1222, 558] on link "Changelog" at bounding box center [1312, 555] width 257 height 23
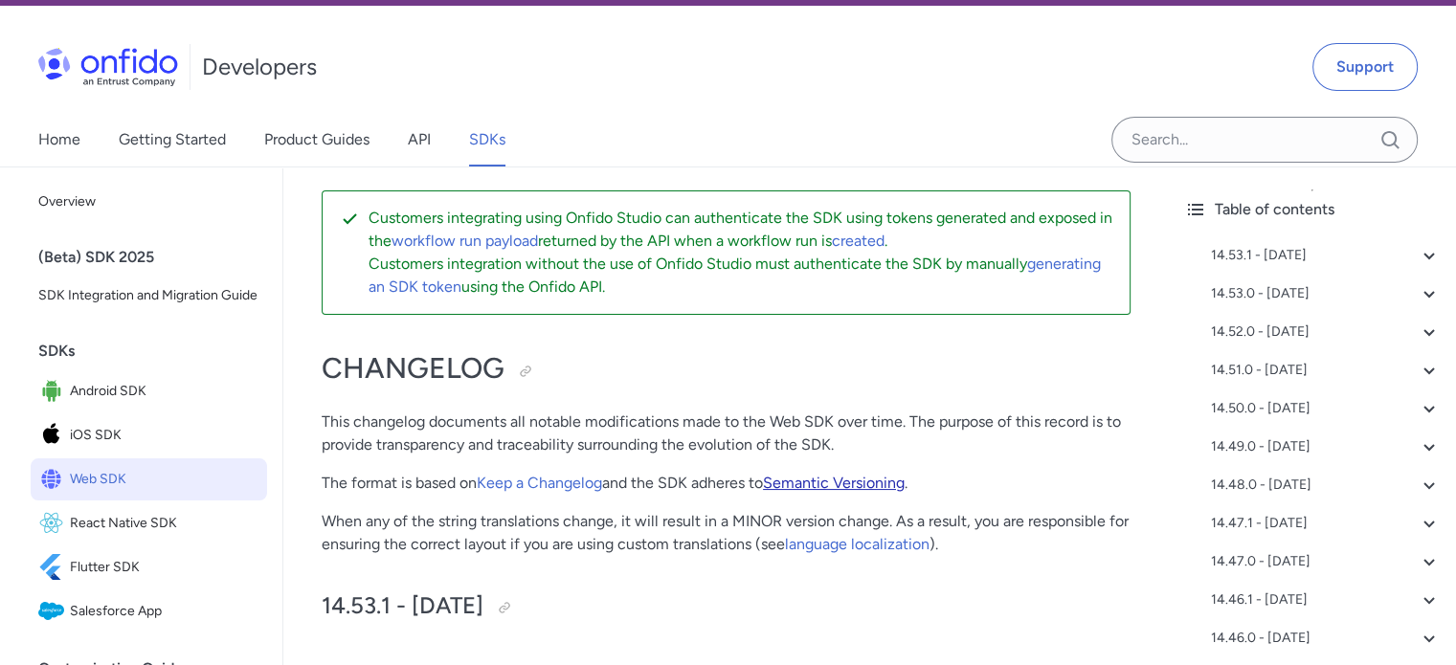
scroll to position [96, 0]
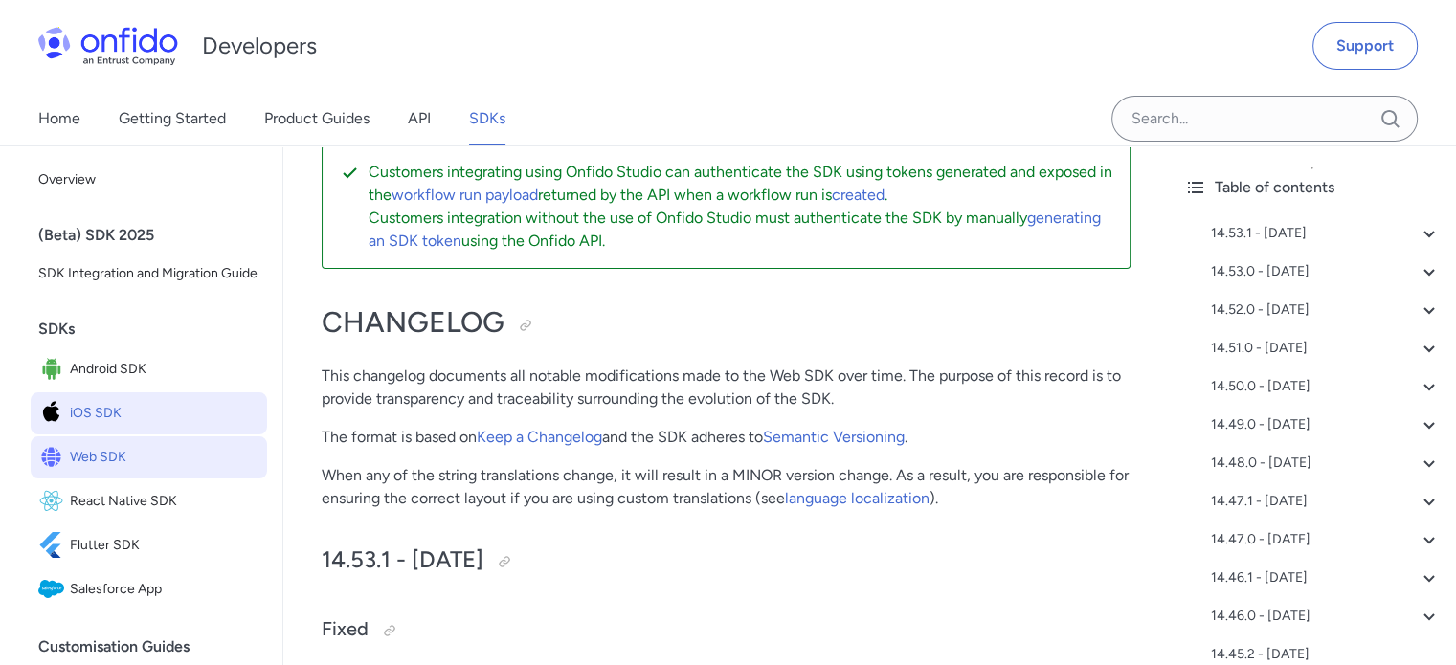
click at [103, 427] on span "iOS SDK" at bounding box center [165, 413] width 190 height 27
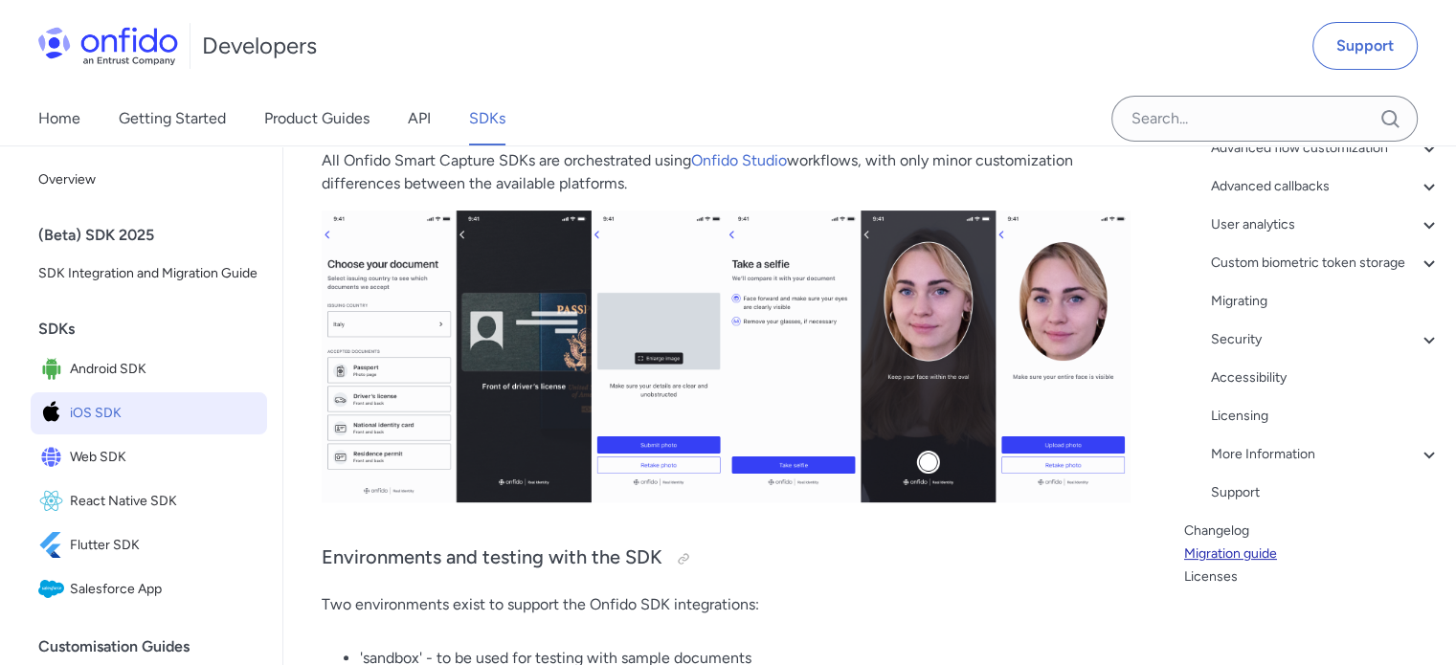
scroll to position [670, 0]
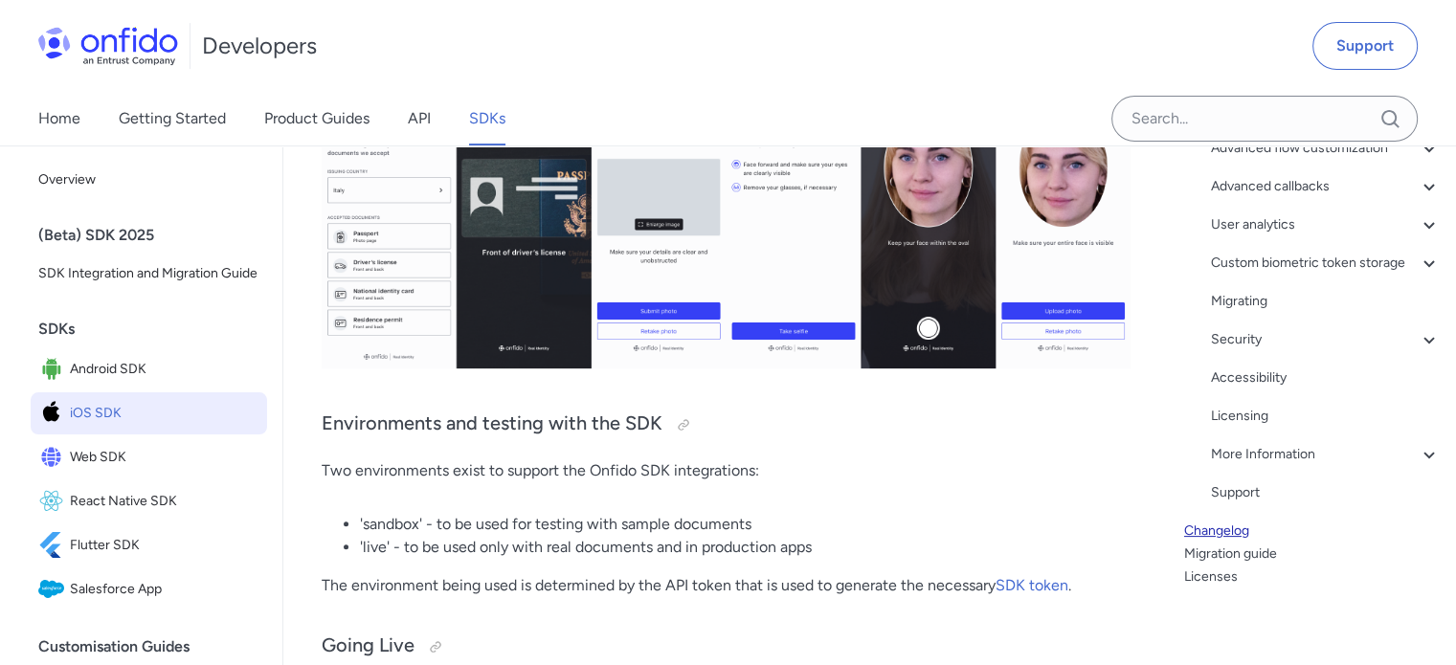
click at [1210, 536] on link "Changelog" at bounding box center [1312, 531] width 257 height 23
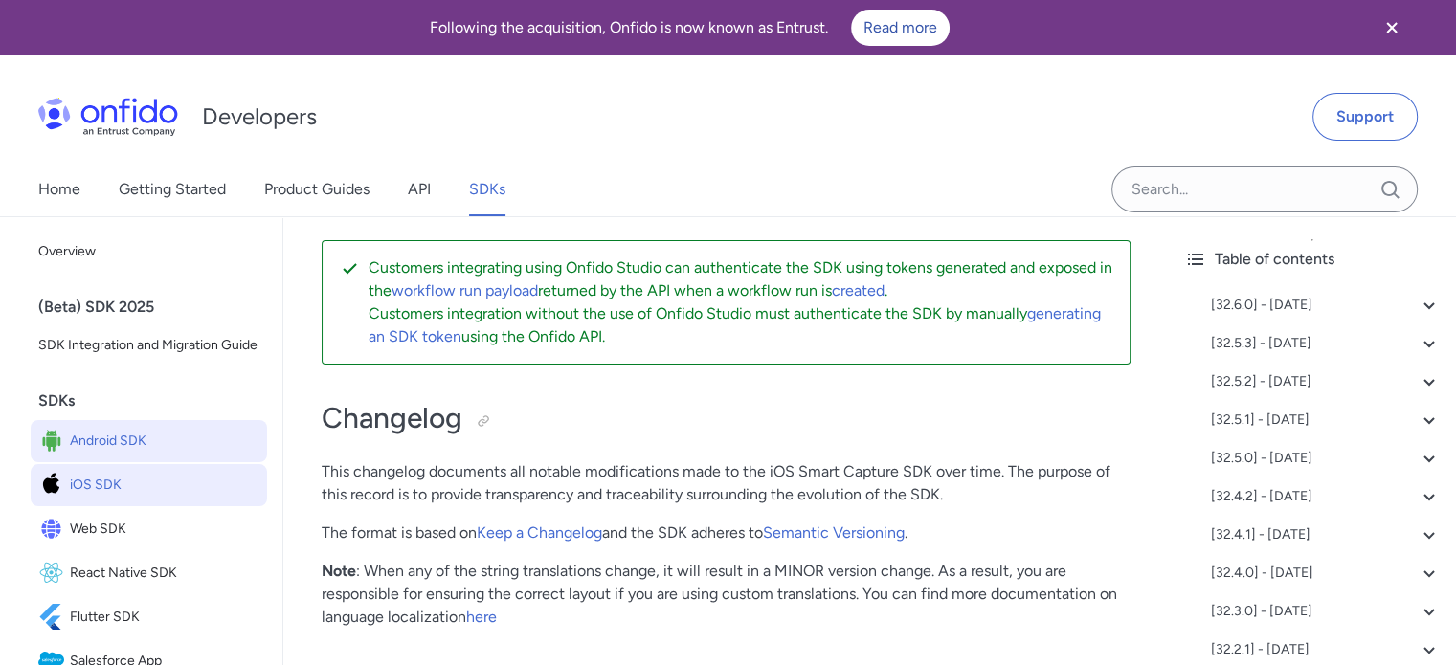
click at [129, 455] on span "Android SDK" at bounding box center [165, 441] width 190 height 27
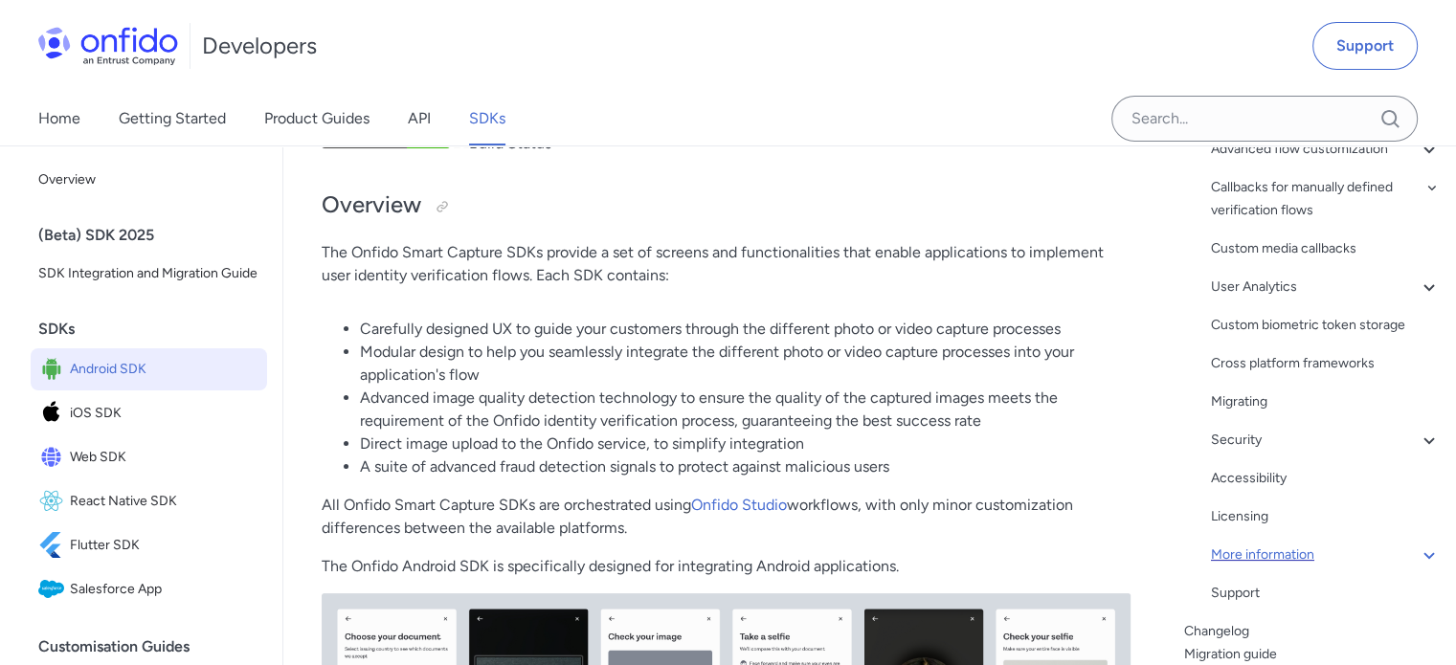
scroll to position [505, 0]
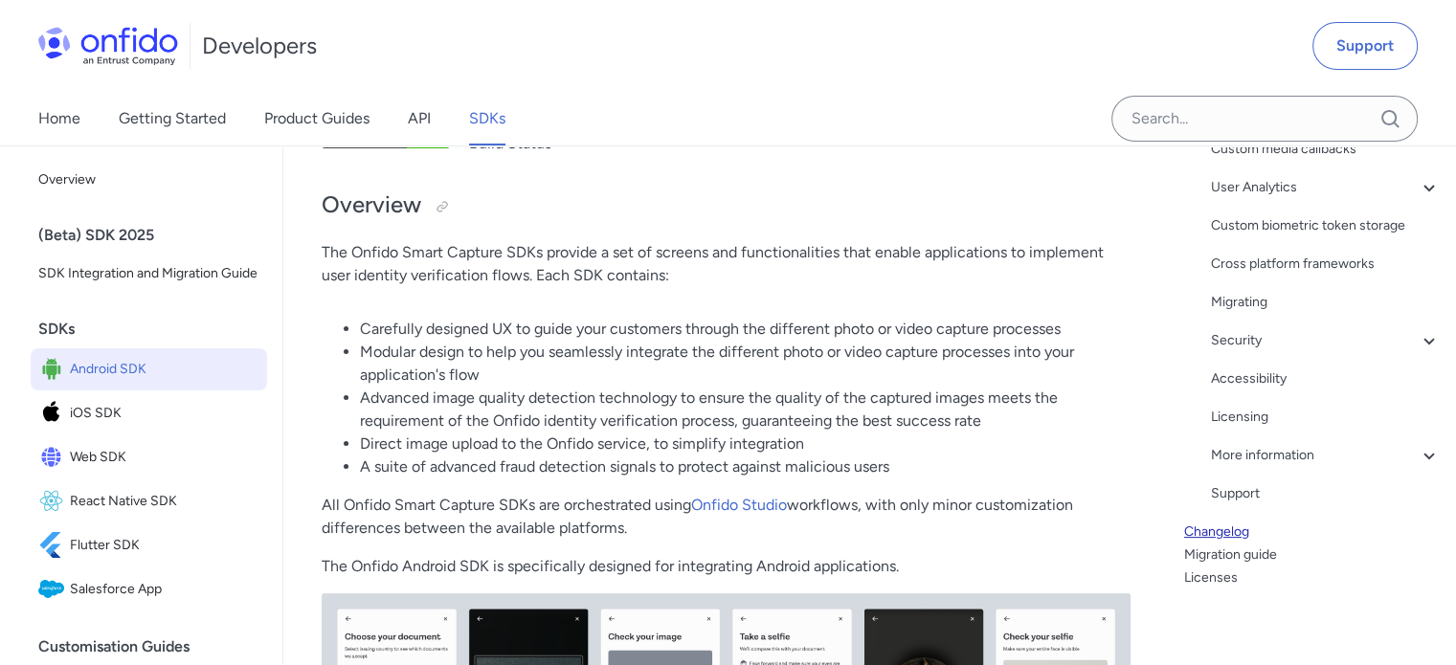
click at [1233, 530] on link "Changelog" at bounding box center [1312, 532] width 257 height 23
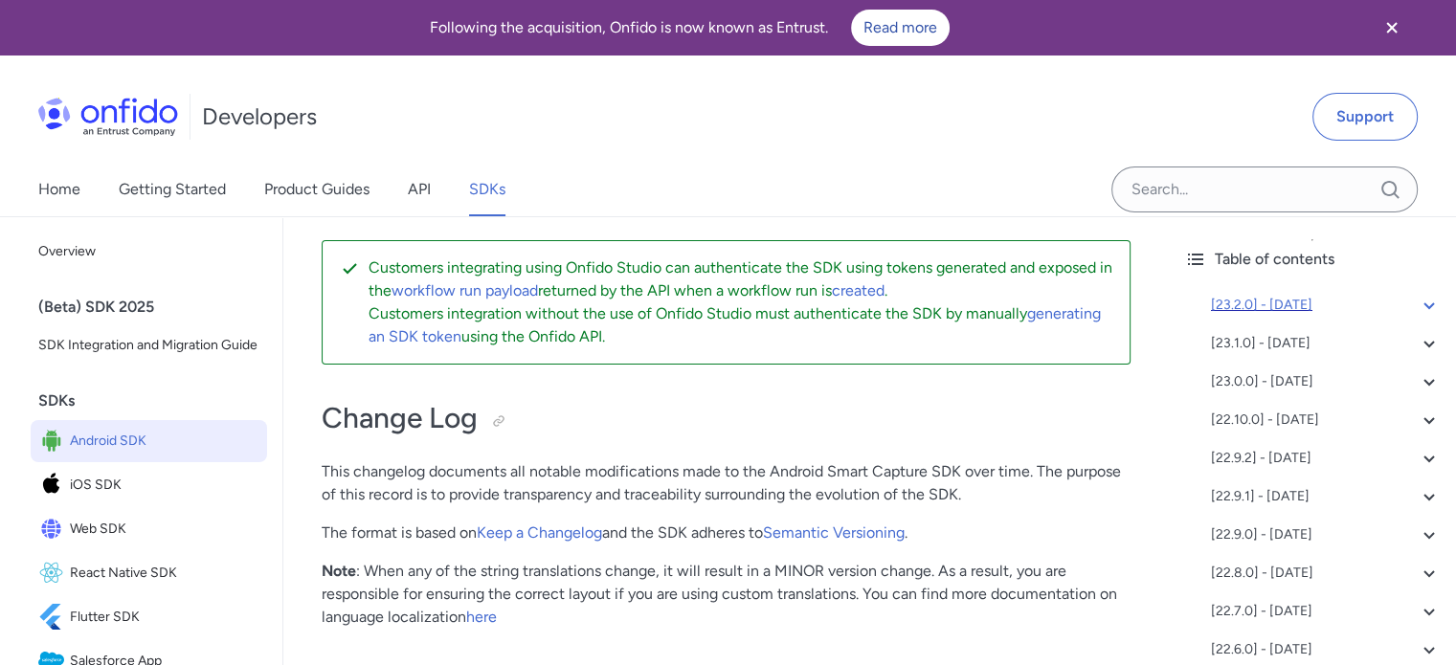
click at [1223, 309] on div "[23.2.0] - [DATE]" at bounding box center [1326, 305] width 230 height 23
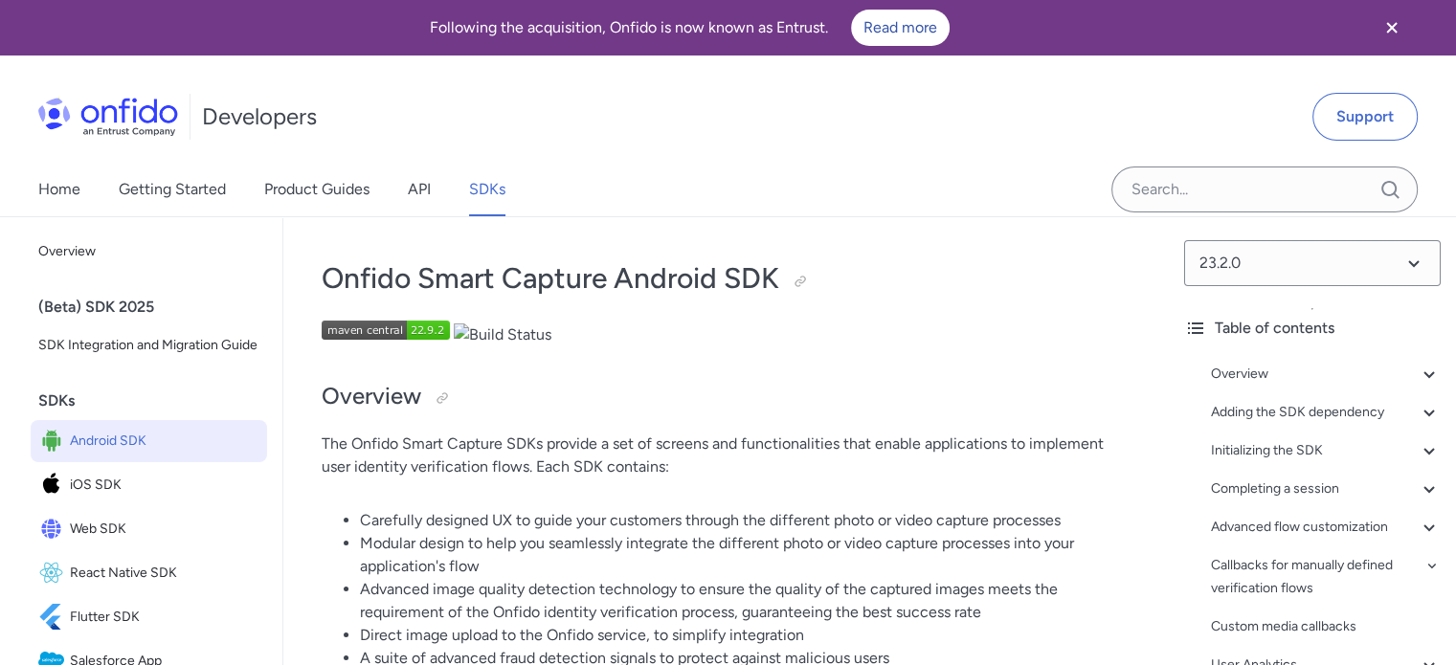
scroll to position [191, 0]
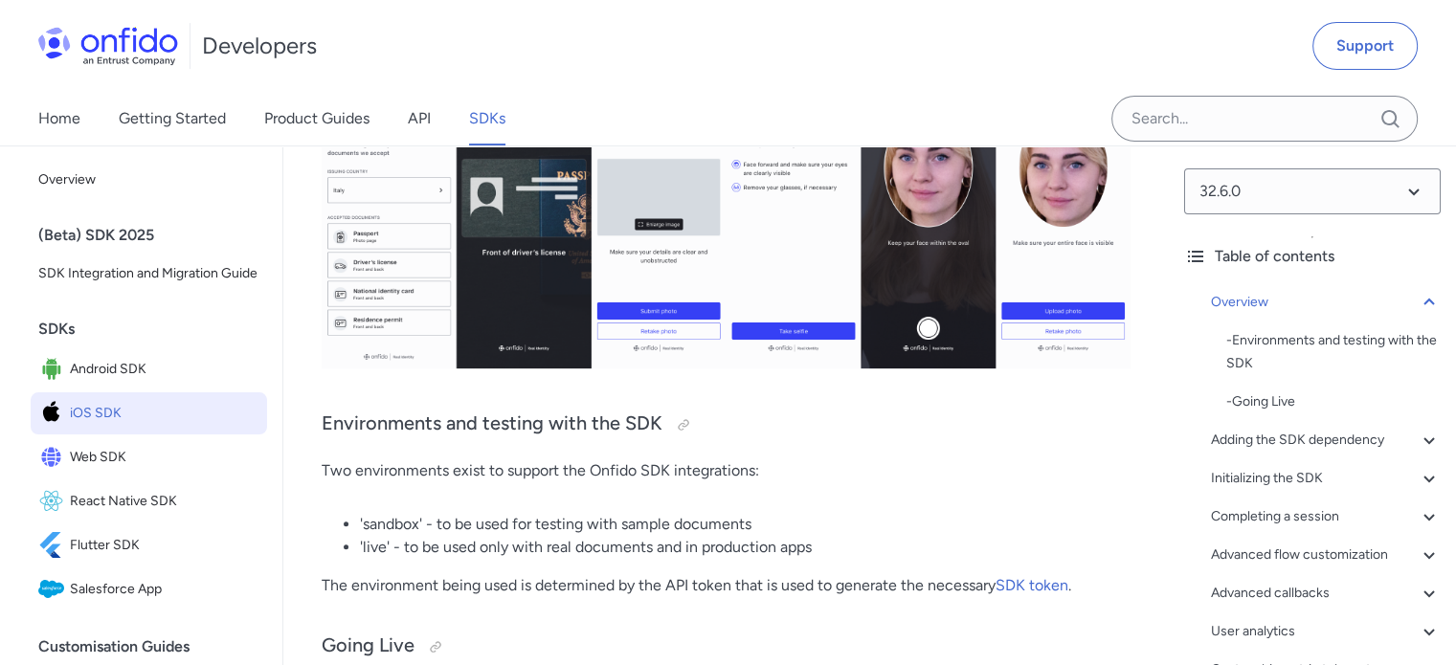
scroll to position [96, 0]
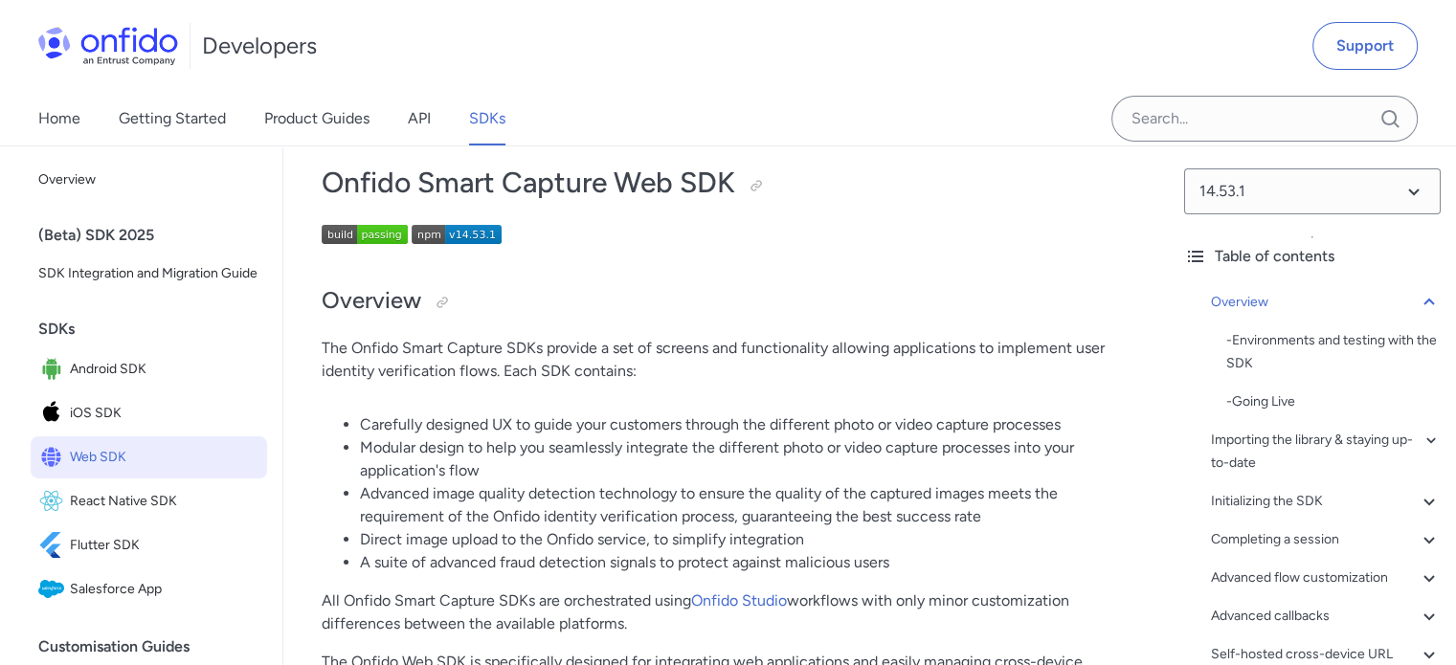
click at [464, 235] on img at bounding box center [457, 234] width 90 height 19
